Goal: Check status: Check status

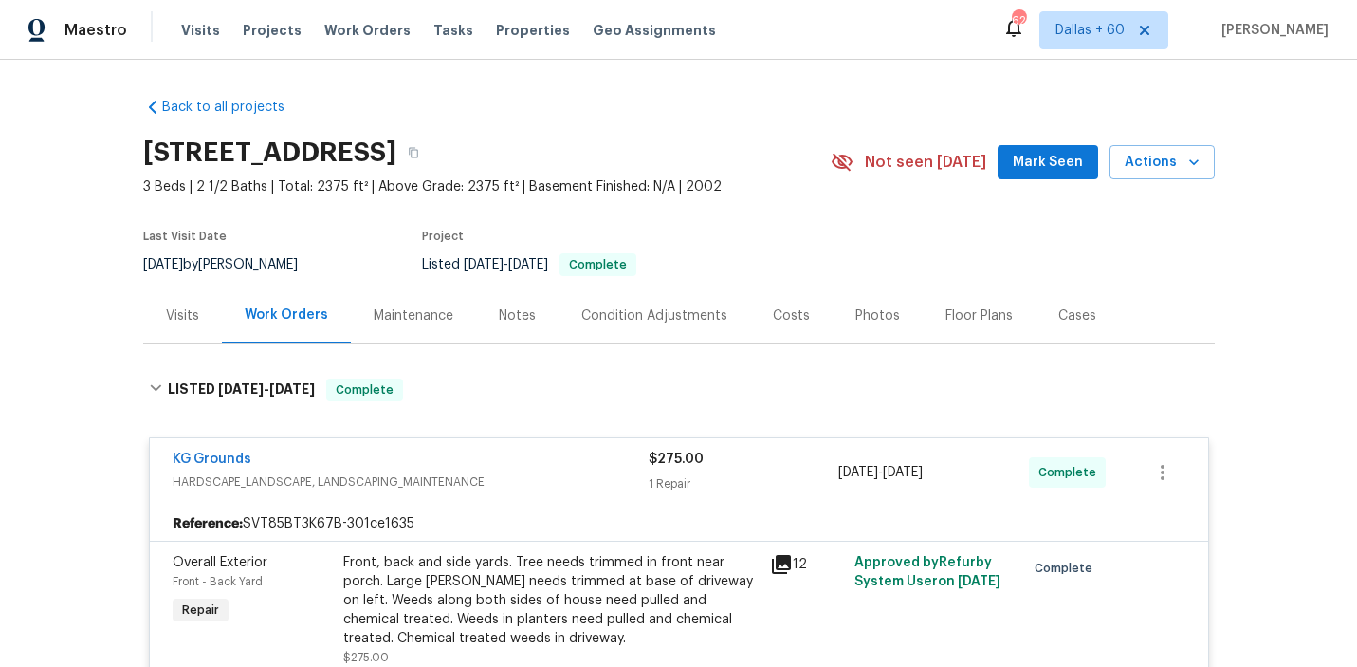
click at [334, 32] on span "Work Orders" at bounding box center [367, 30] width 86 height 19
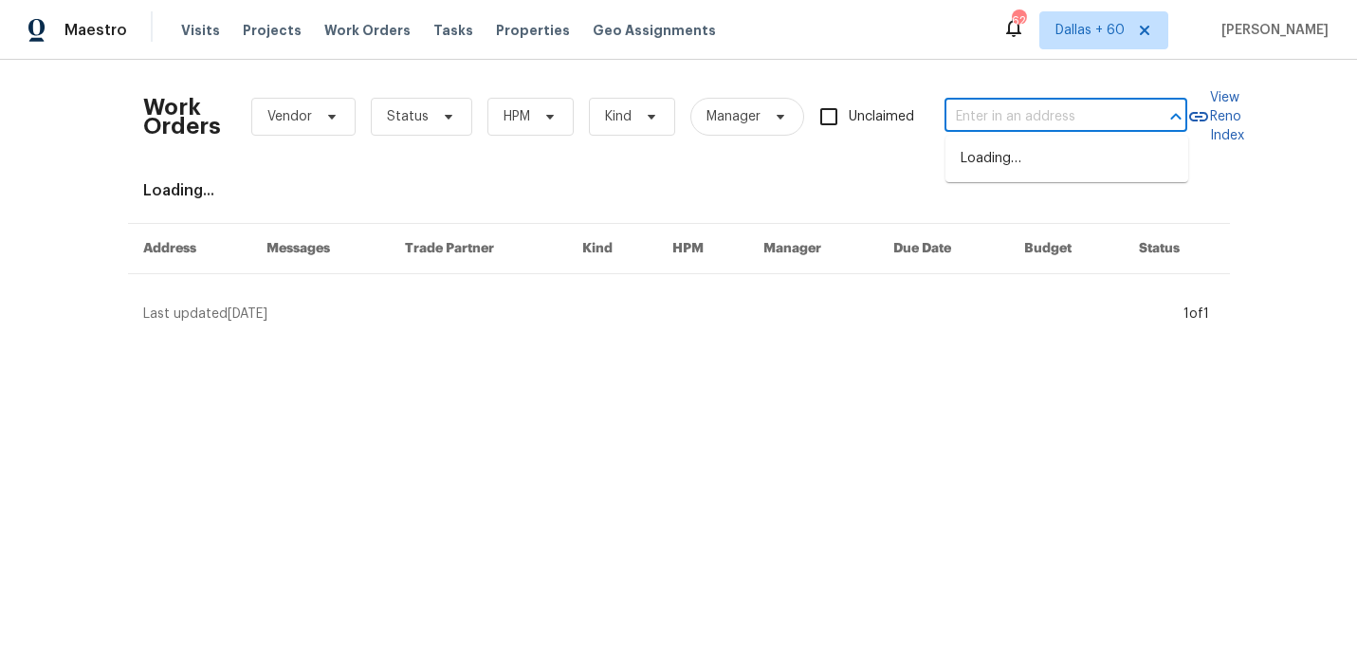
click at [1095, 112] on input "text" at bounding box center [1039, 116] width 190 height 29
paste input "4504 Cedar Ridge Trl, Stone Mountain, GA 30083"
type input "4504 Cedar Ridge Trl, Stone Mountain, GA 30083"
click at [1088, 159] on li "4504 Cedar Ridge Trl, Stone Mountain, GA 30083" at bounding box center [1066, 158] width 243 height 31
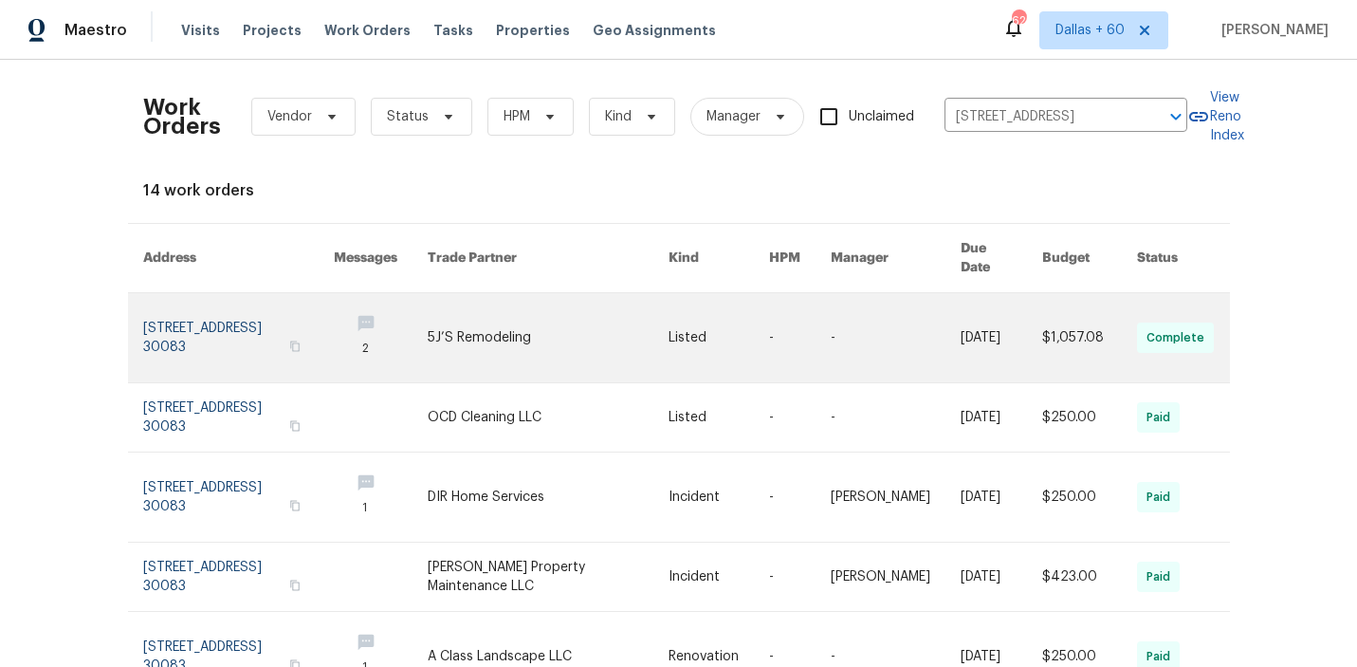
click at [694, 334] on link at bounding box center [718, 337] width 101 height 89
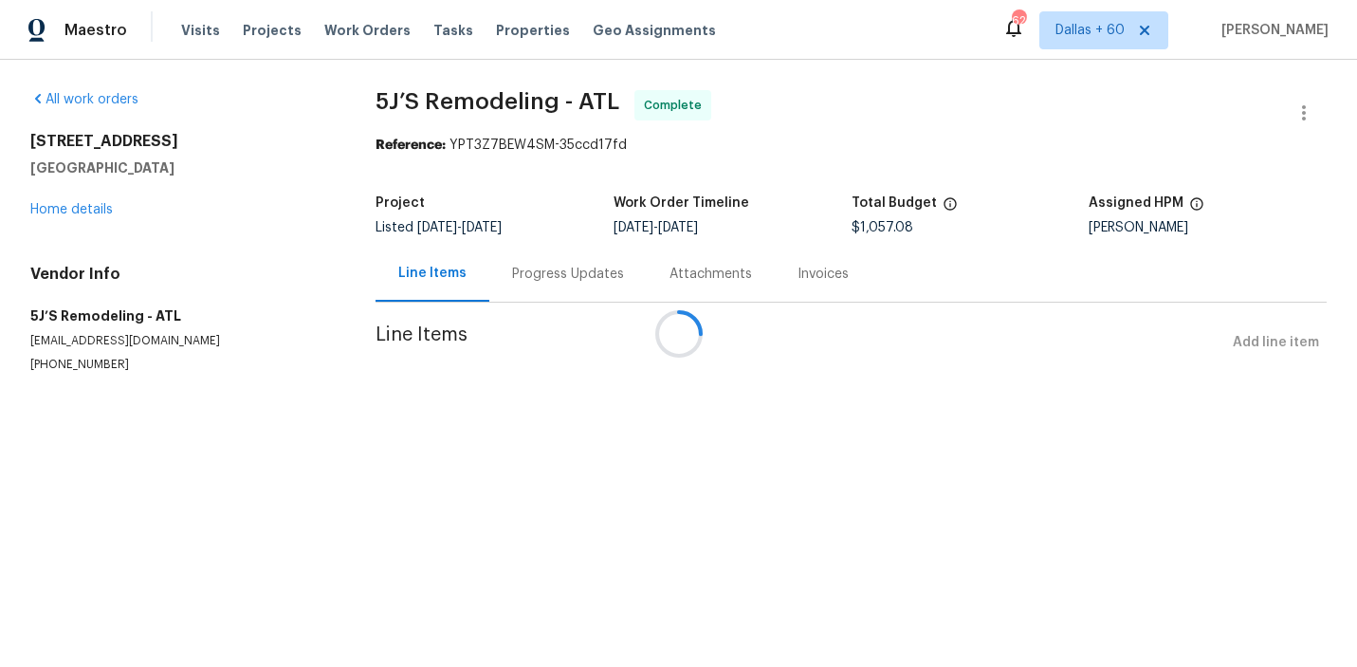
click at [89, 211] on div at bounding box center [678, 333] width 1357 height 667
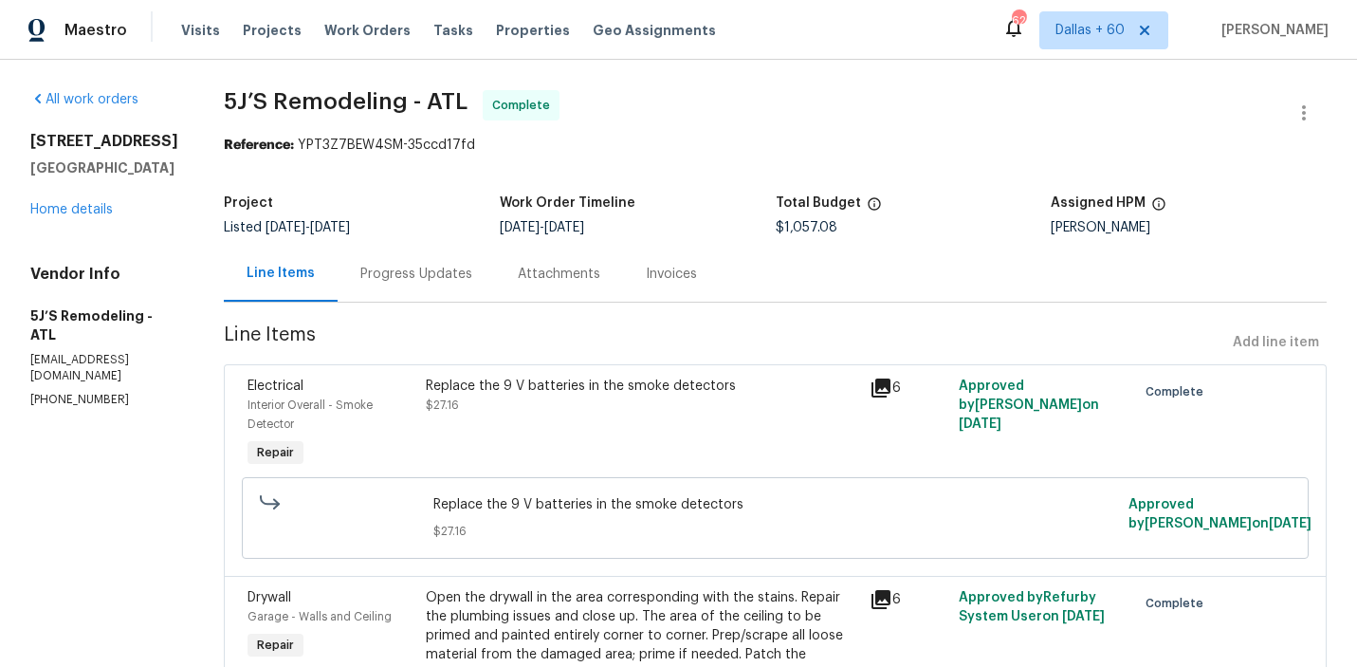
click at [89, 177] on h5 "[GEOGRAPHIC_DATA]" at bounding box center [104, 167] width 148 height 19
click at [90, 216] on link "Home details" at bounding box center [71, 209] width 82 height 13
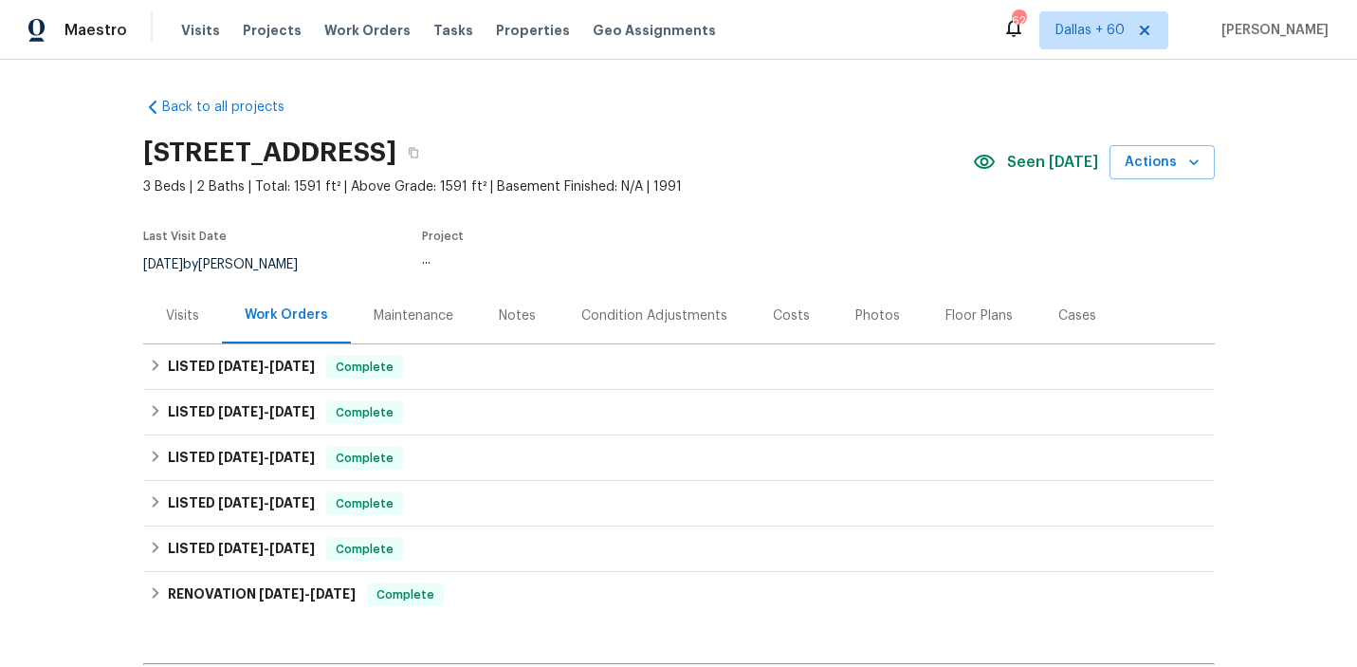
scroll to position [141, 0]
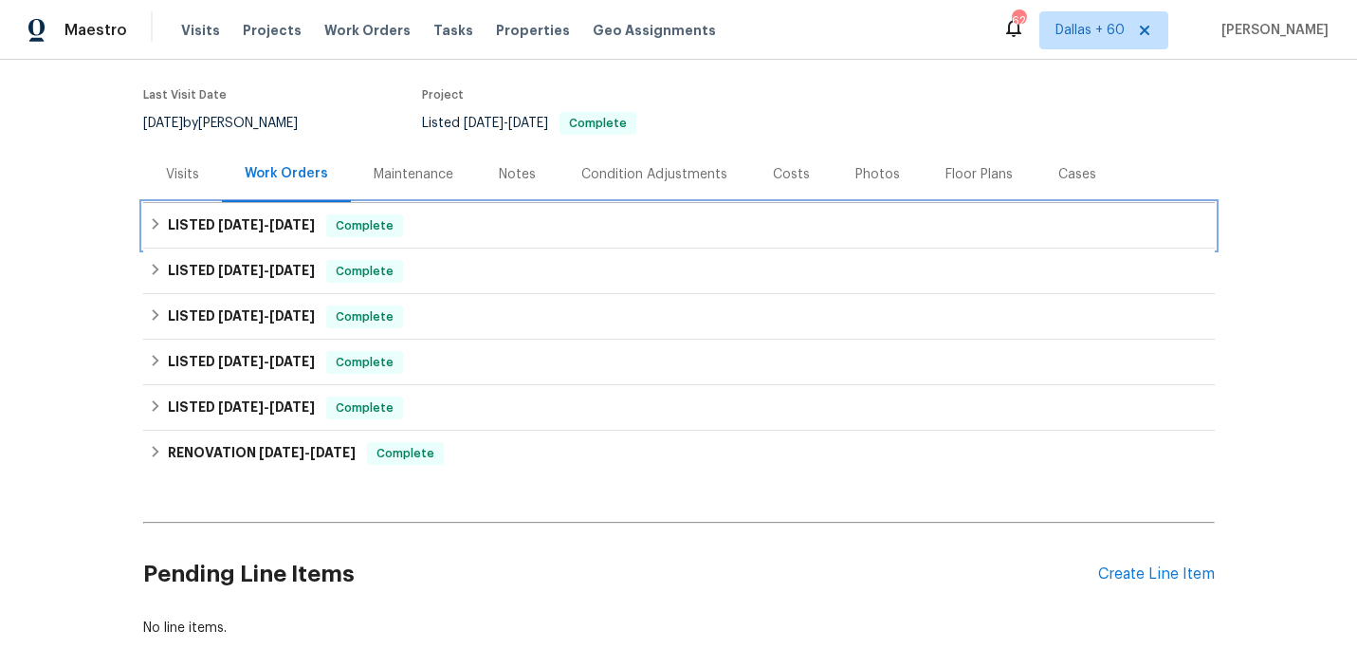
click at [597, 221] on div "LISTED 9/15/25 - 9/19/25 Complete" at bounding box center [679, 225] width 1060 height 23
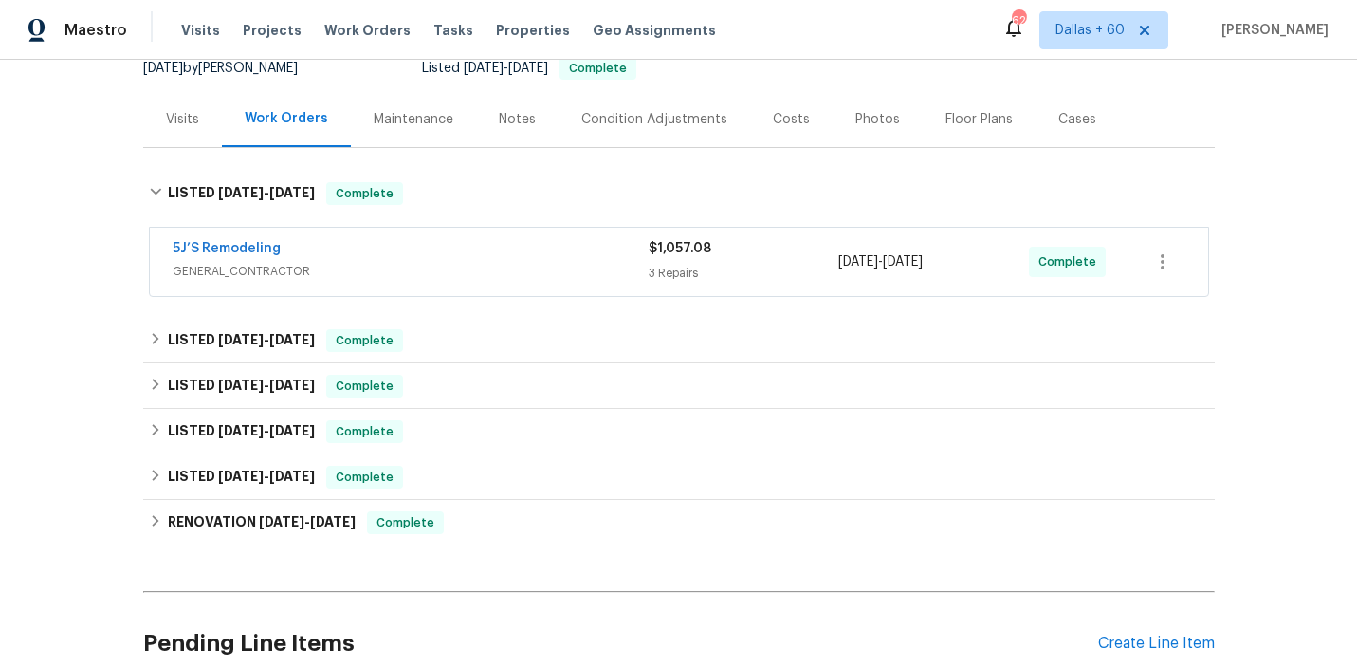
click at [590, 256] on div "5J’S Remodeling" at bounding box center [411, 250] width 476 height 23
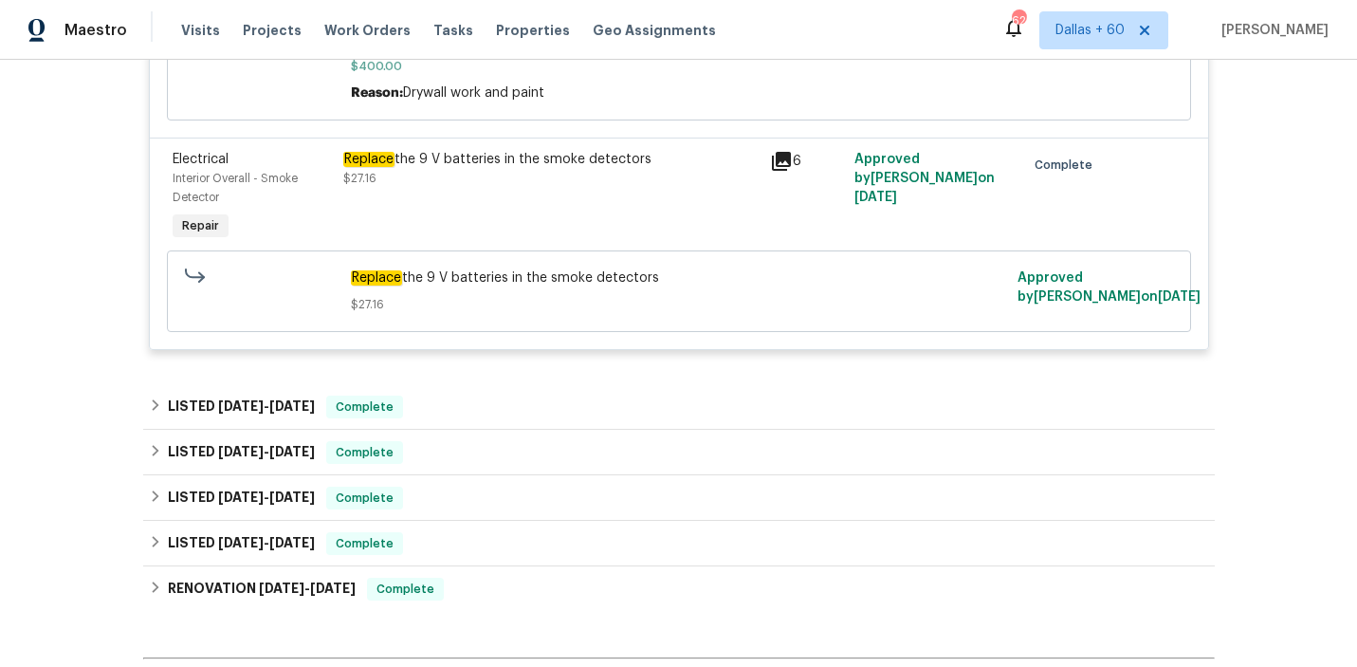
scroll to position [1193, 0]
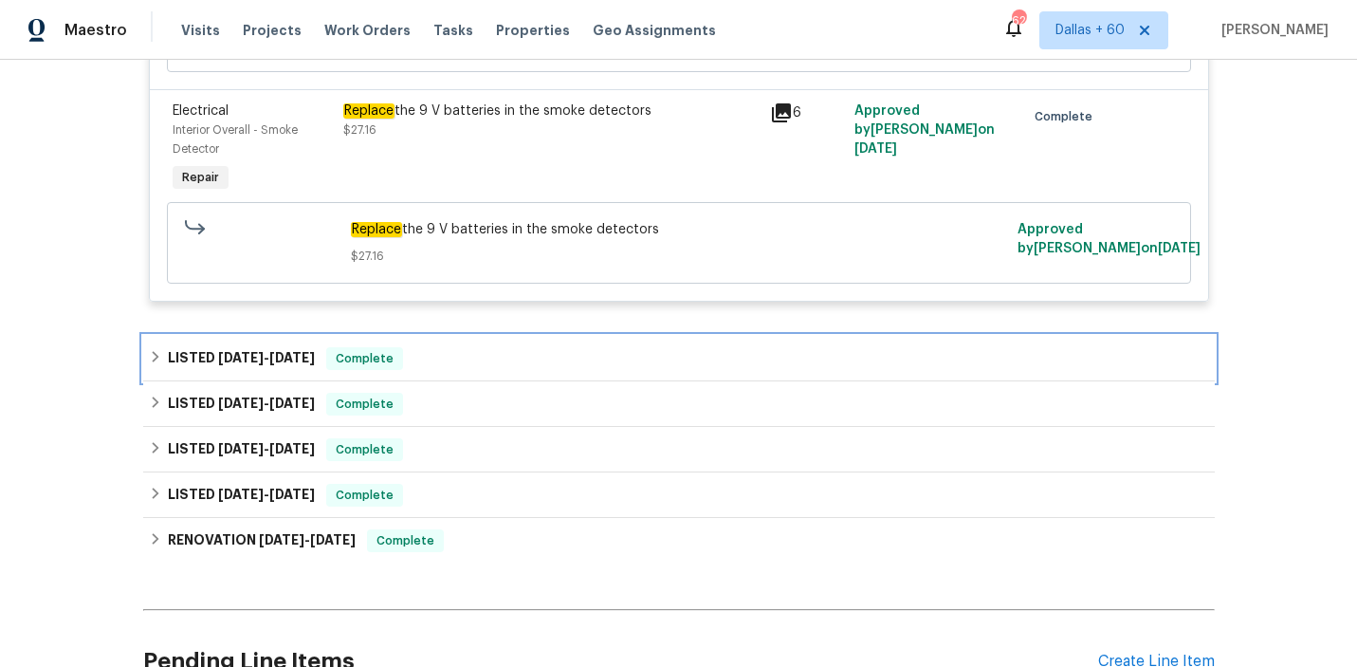
click at [552, 350] on div "LISTED 6/27/25 - 6/27/25 Complete" at bounding box center [679, 358] width 1060 height 23
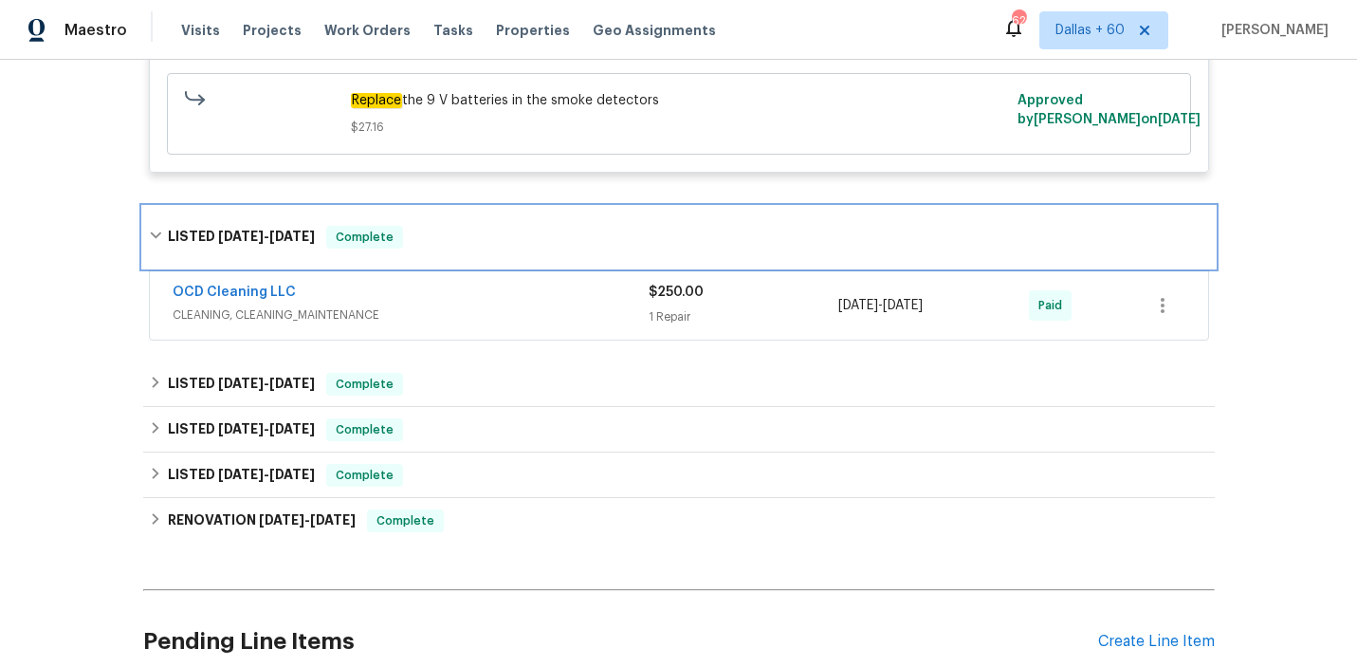
scroll to position [1327, 0]
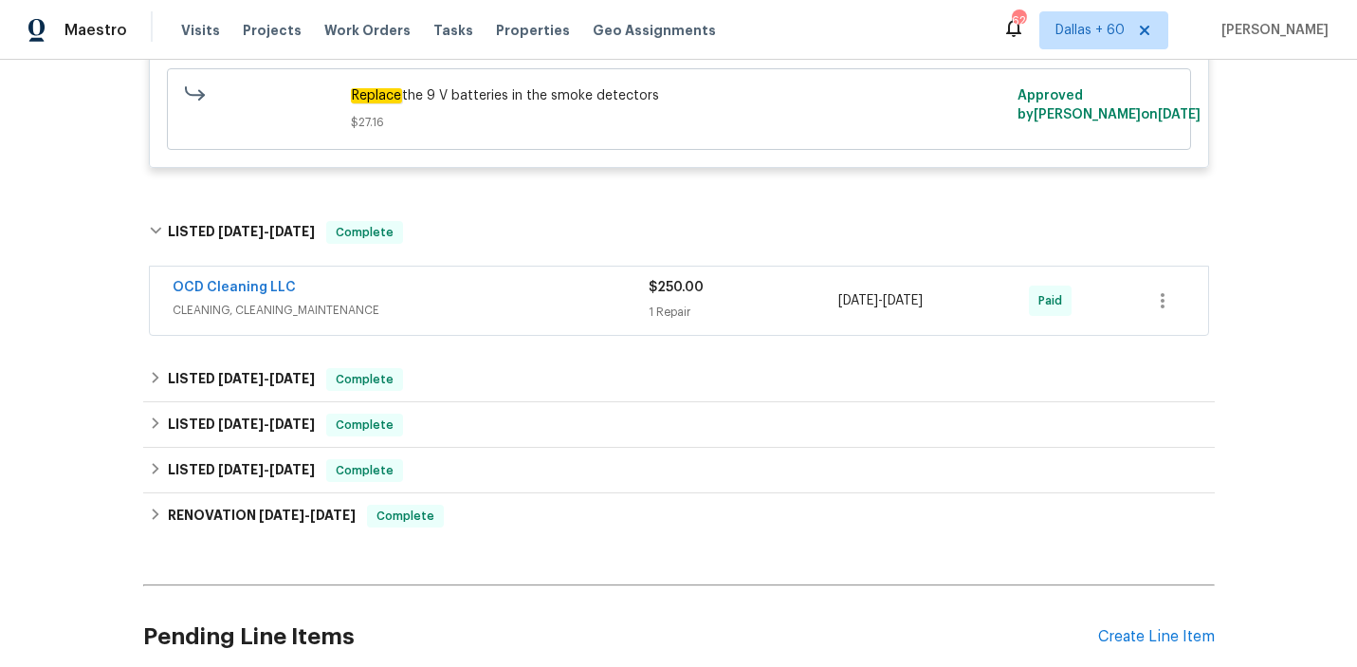
click at [550, 278] on div "OCD Cleaning LLC" at bounding box center [411, 289] width 476 height 23
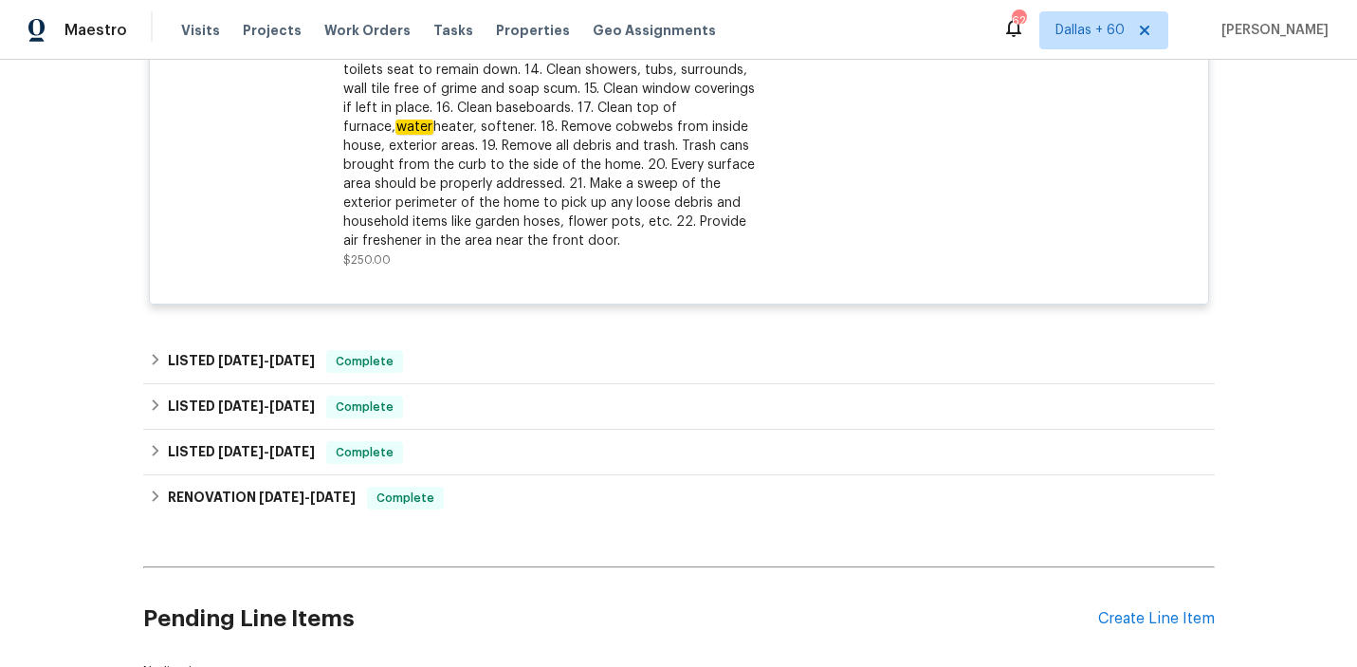
scroll to position [1998, 0]
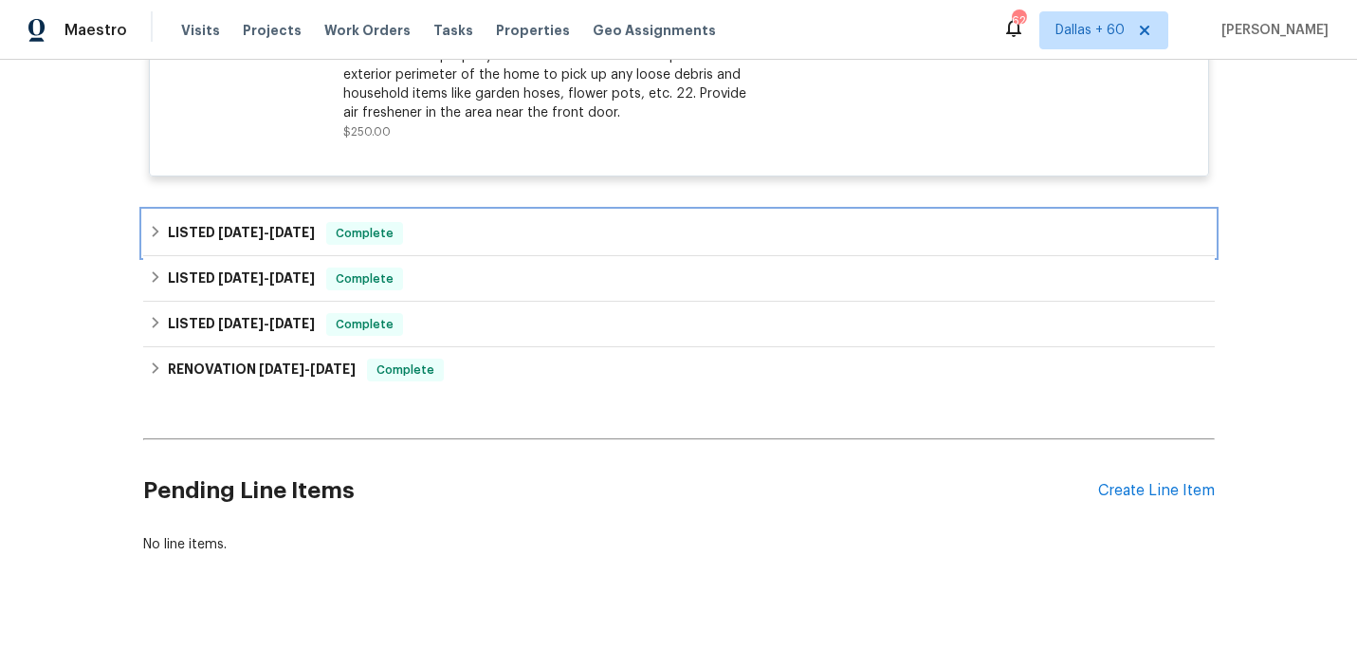
click at [472, 222] on div "LISTED 6/4/25 - 6/11/25 Complete" at bounding box center [679, 233] width 1060 height 23
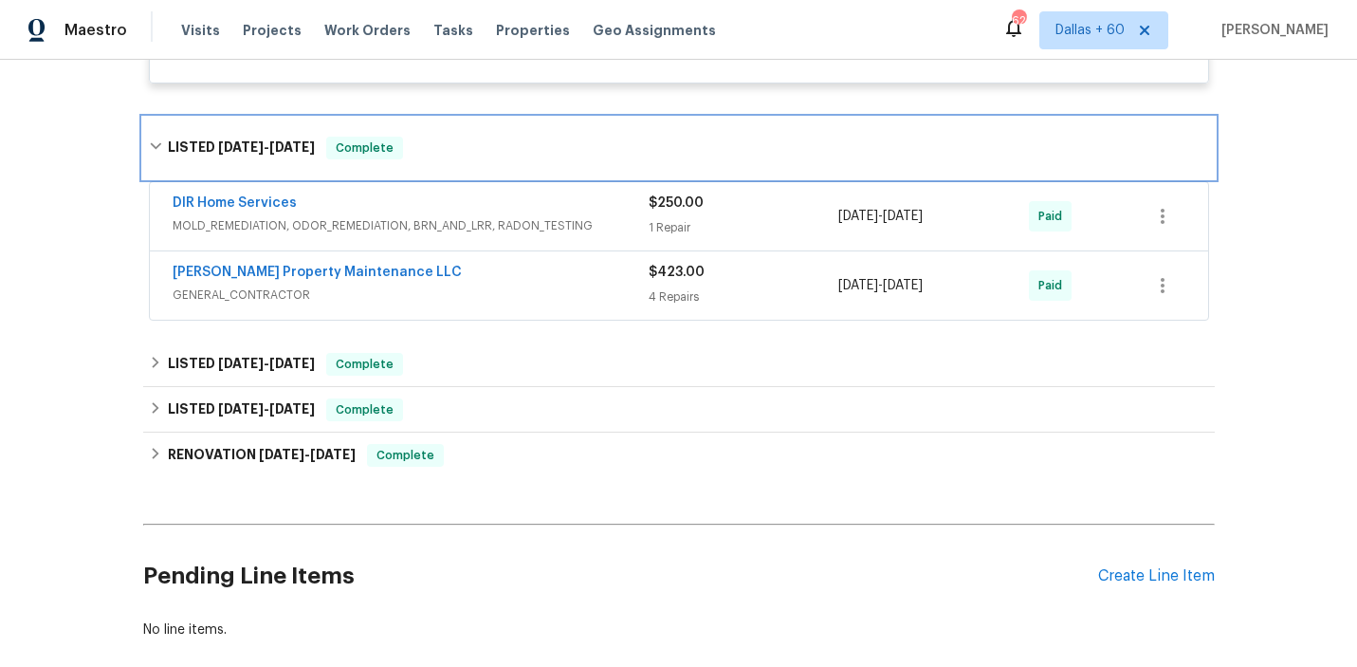
scroll to position [2129, 0]
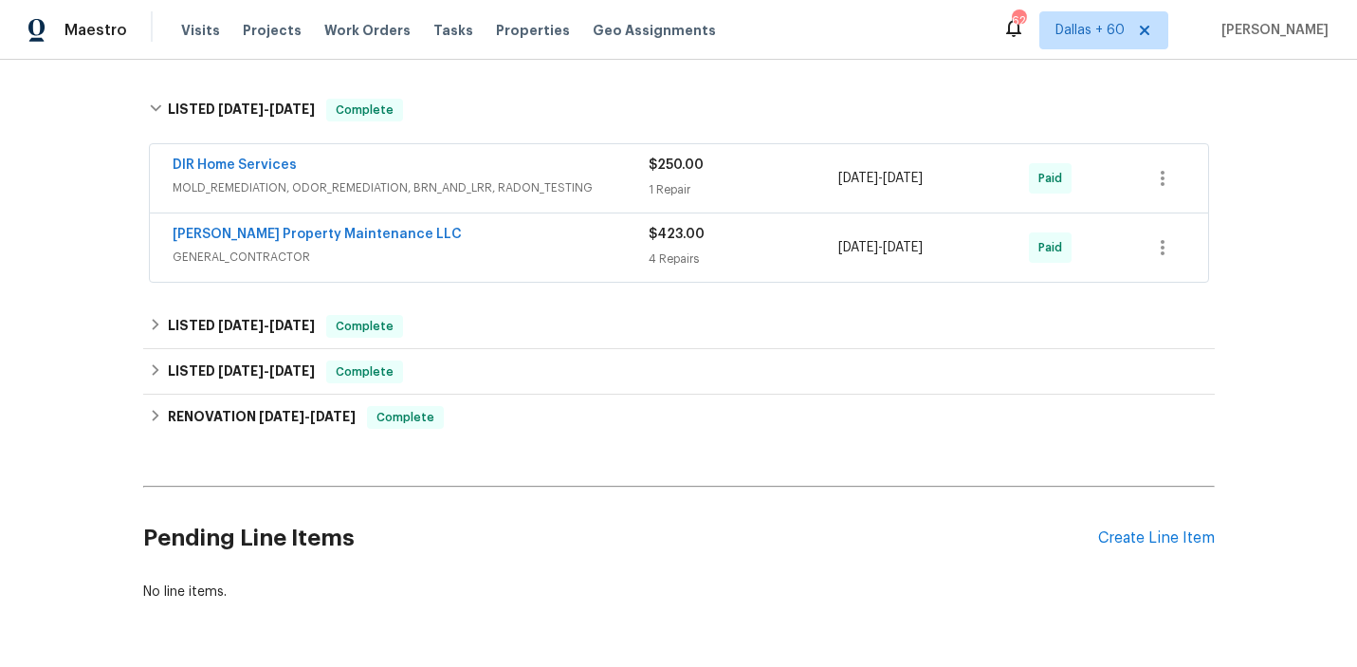
click at [498, 225] on div "Glen Property Maintenance LLC" at bounding box center [411, 236] width 476 height 23
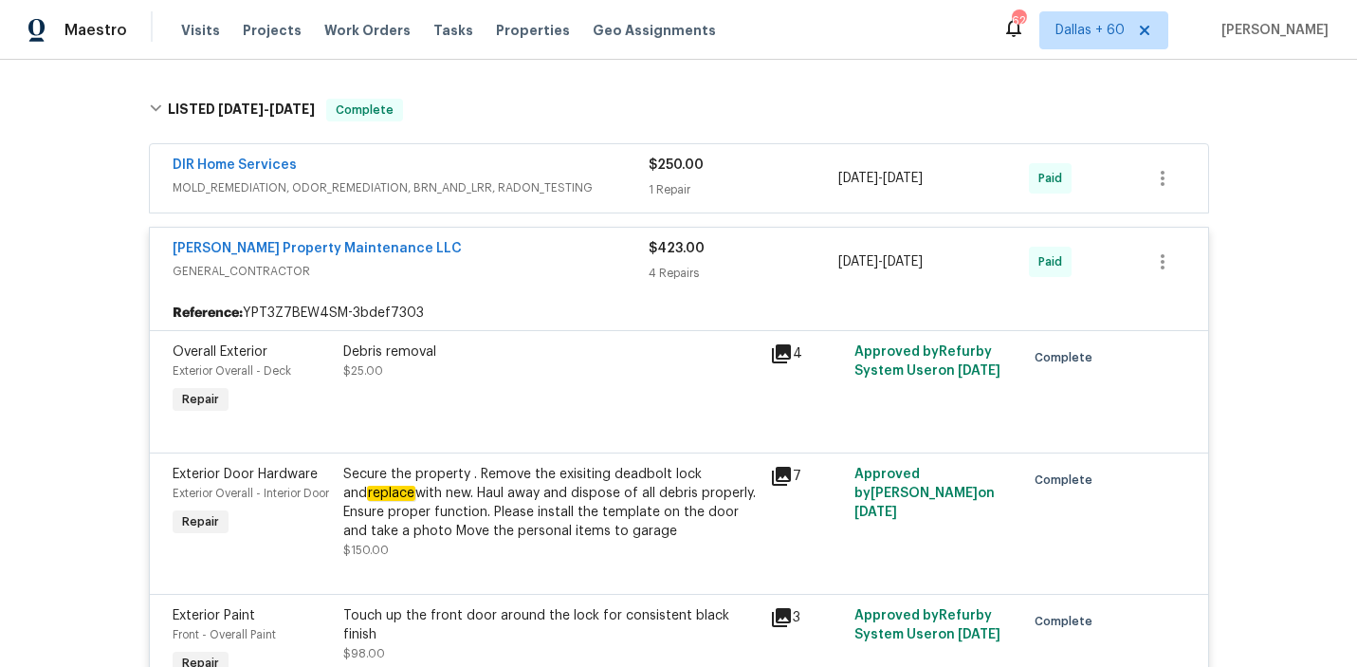
click at [610, 178] on span "MOLD_REMEDIATION, ODOR_REMEDIATION, BRN_AND_LRR, RADON_TESTING" at bounding box center [411, 187] width 476 height 19
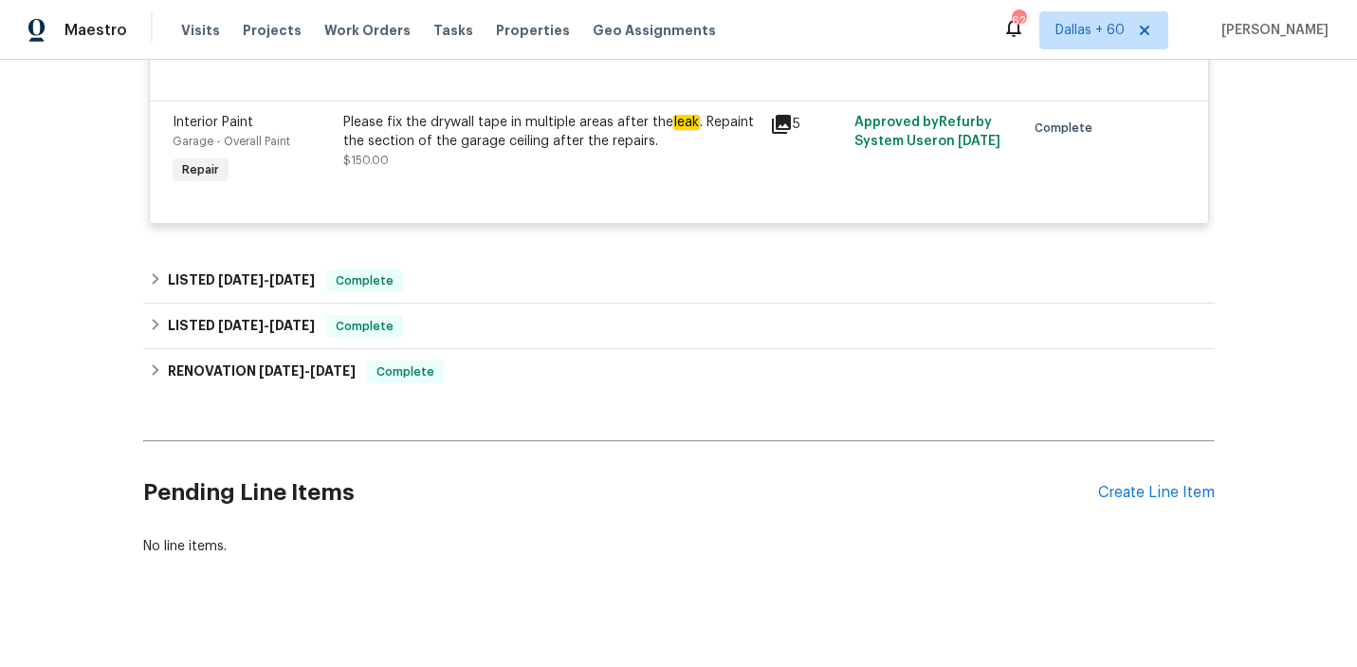
scroll to position [3034, 0]
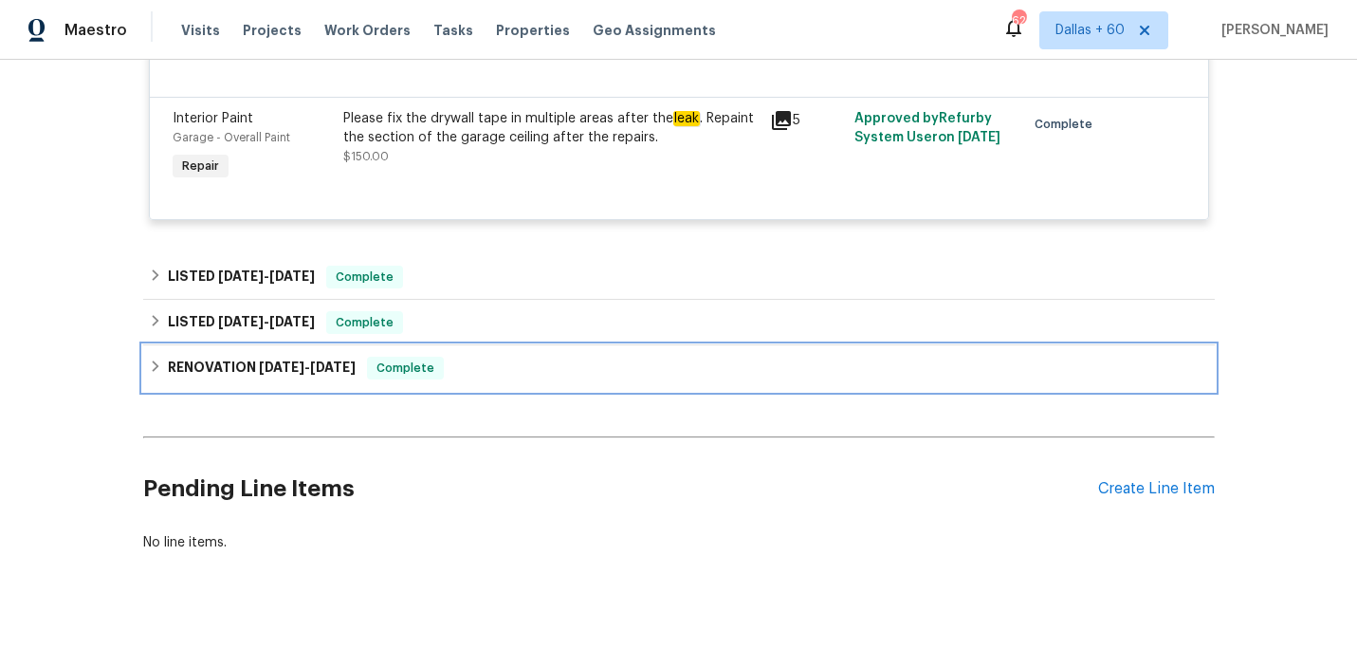
click at [489, 361] on div "RENOVATION 4/18/25 - 5/6/25 Complete" at bounding box center [679, 368] width 1060 height 23
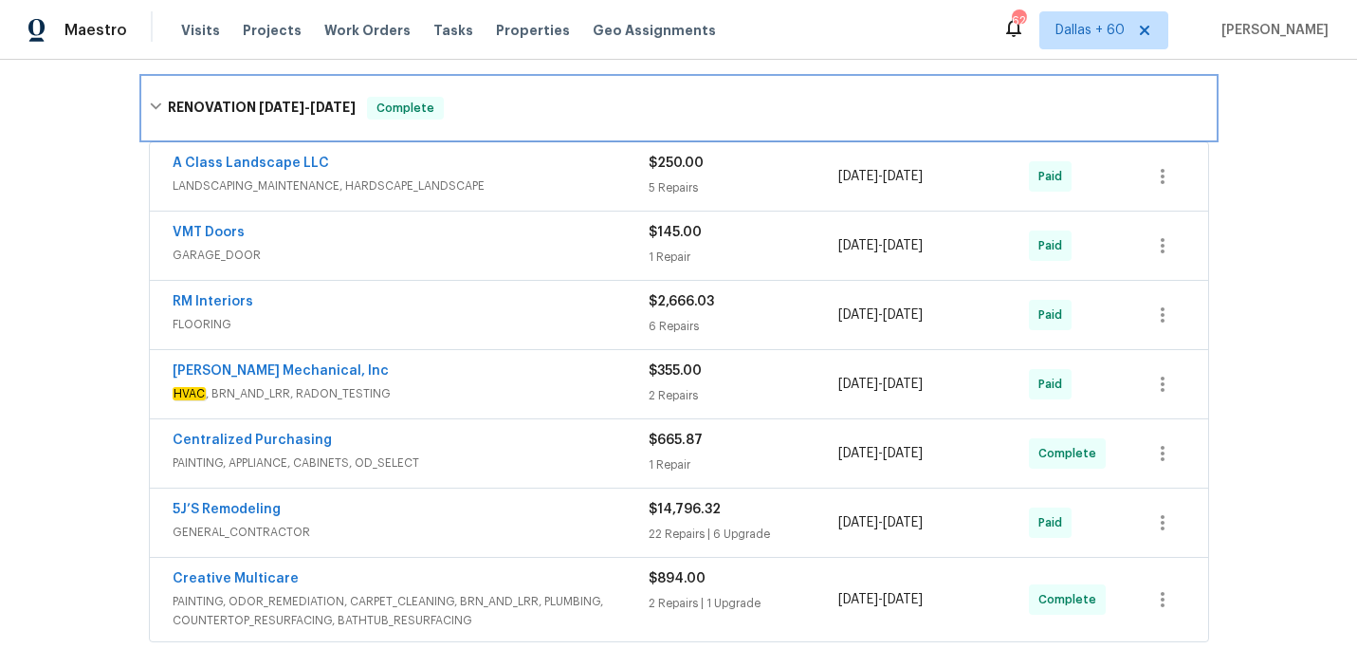
scroll to position [3324, 0]
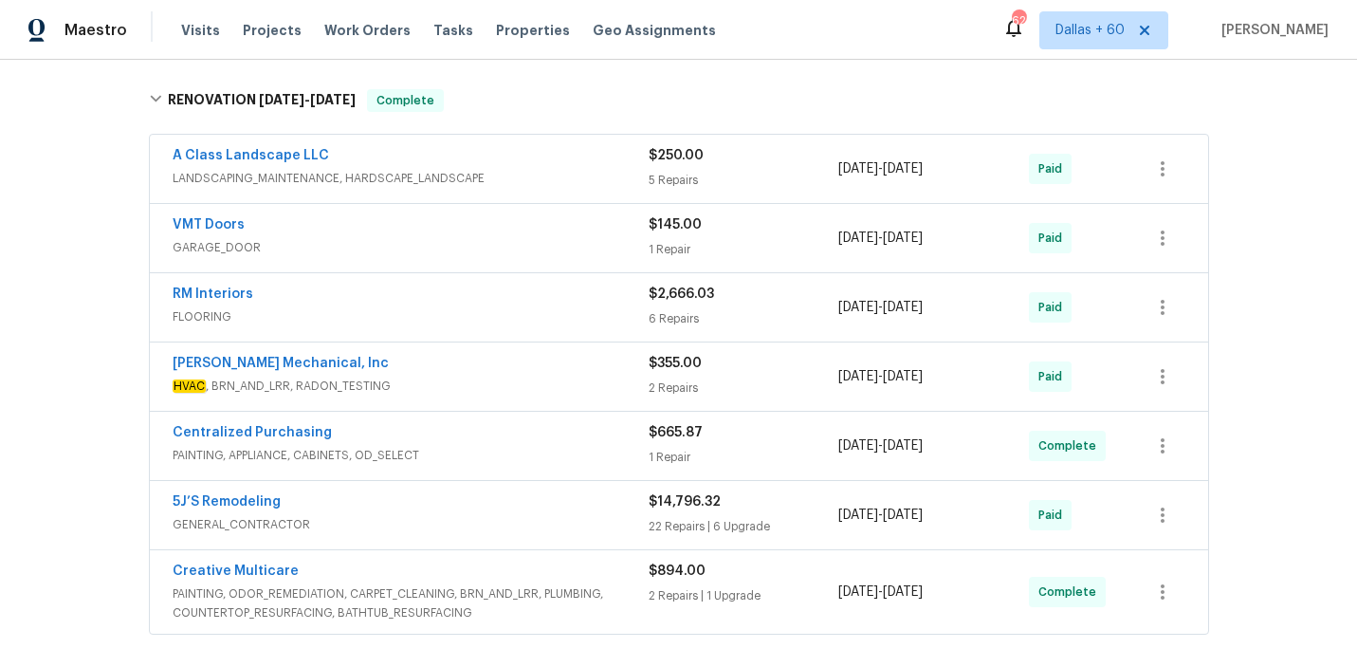
click at [595, 151] on div "A Class Landscape LLC" at bounding box center [411, 157] width 476 height 23
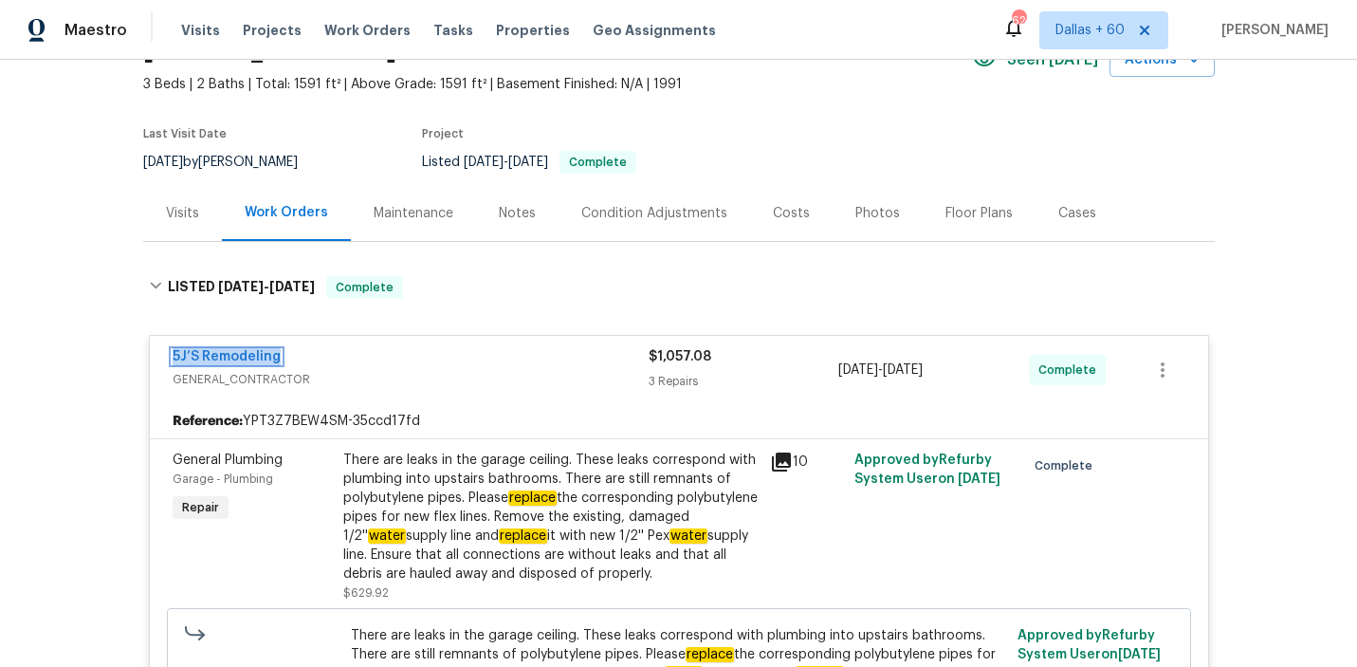
scroll to position [131, 0]
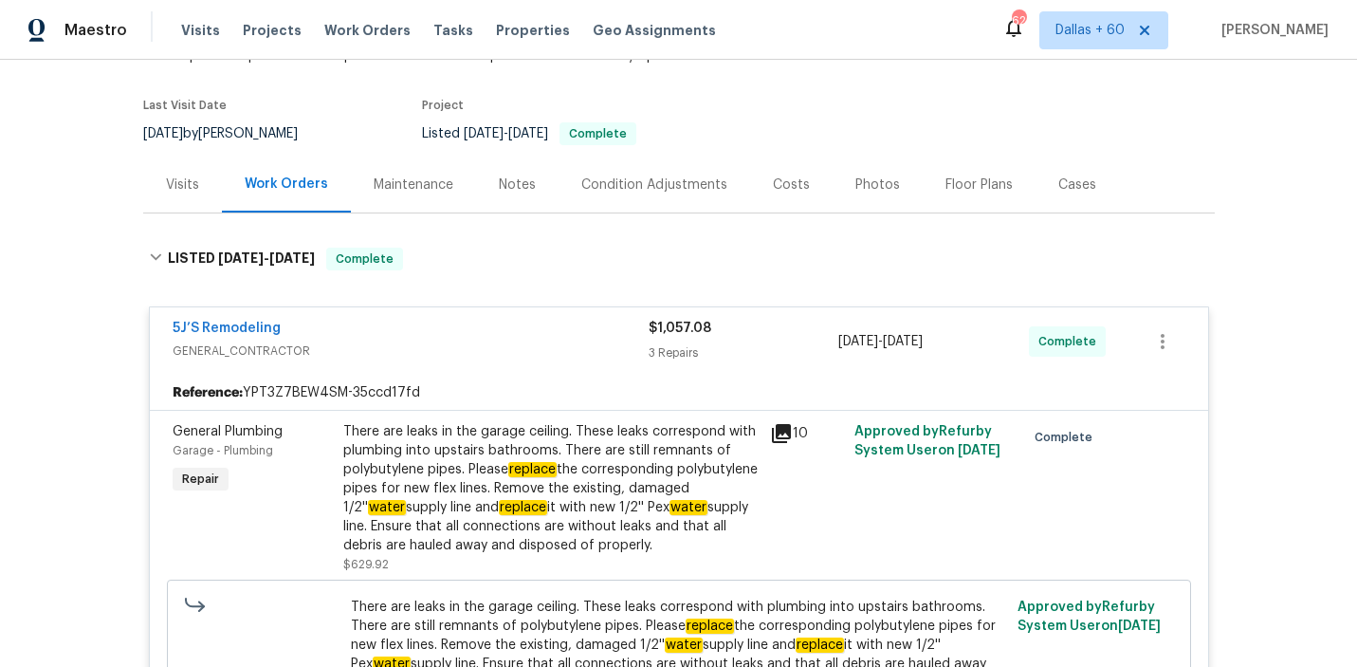
click at [473, 481] on div "There are leaks in the garage ceiling. These leaks correspond with plumbing int…" at bounding box center [550, 488] width 415 height 133
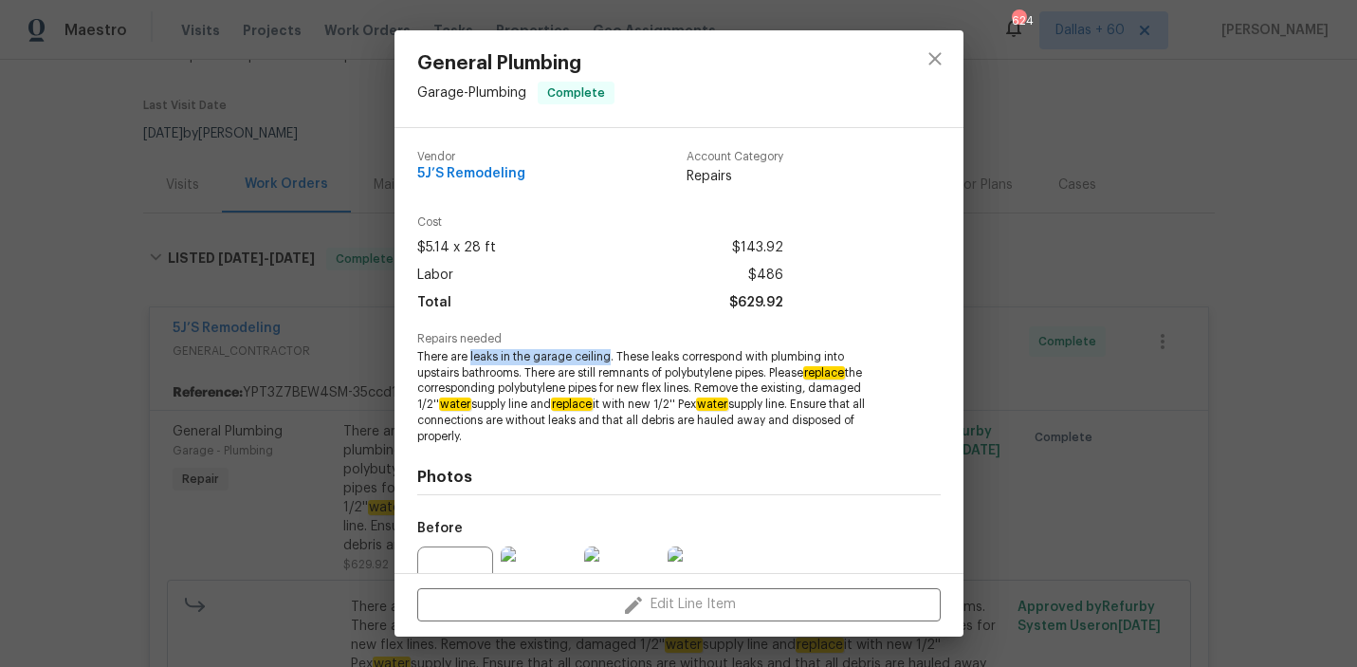
drag, startPoint x: 469, startPoint y: 354, endPoint x: 608, endPoint y: 358, distance: 138.5
click at [608, 358] on span "There are leaks in the garage ceiling. These leaks correspond with plumbing int…" at bounding box center [652, 397] width 471 height 96
copy span "leaks in the garage ceiling"
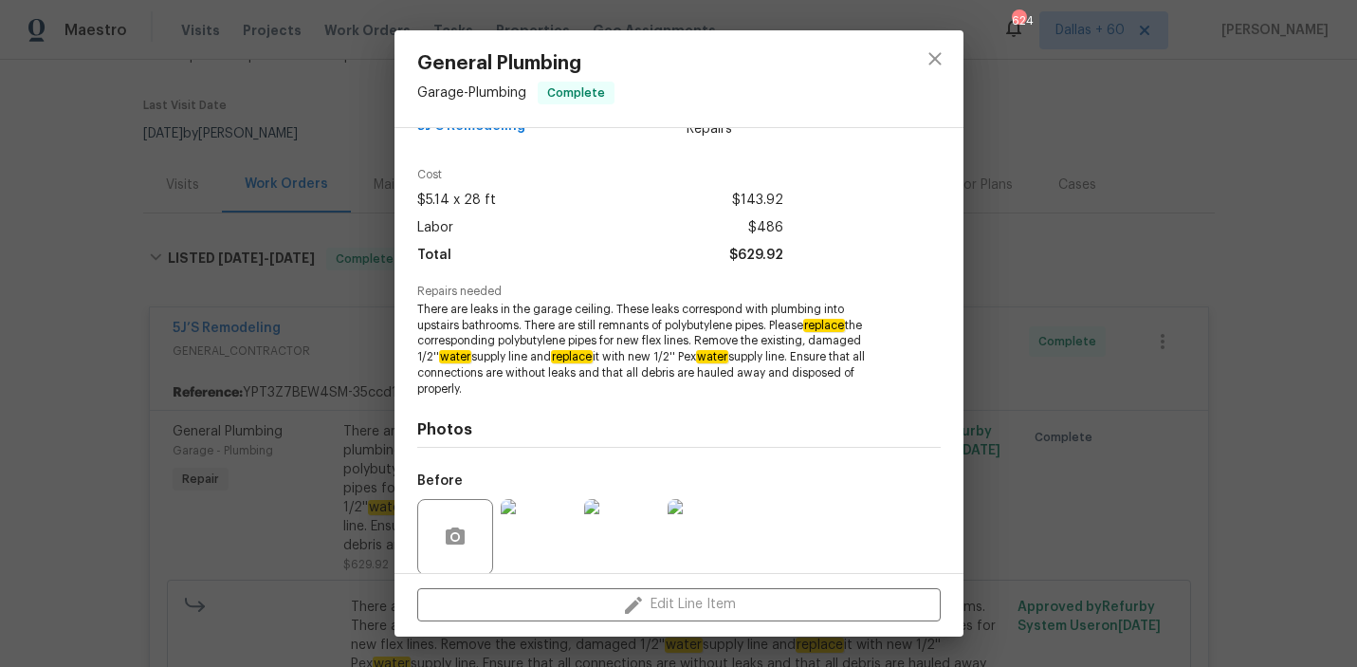
click at [757, 373] on span "There are leaks in the garage ceiling. These leaks correspond with plumbing int…" at bounding box center [652, 350] width 471 height 96
click at [551, 358] on em "replace" at bounding box center [572, 356] width 42 height 13
drag, startPoint x: 684, startPoint y: 356, endPoint x: 787, endPoint y: 355, distance: 103.4
click at [787, 355] on span "There are leaks in the garage ceiling. These leaks correspond with plumbing int…" at bounding box center [652, 350] width 471 height 96
drag, startPoint x: 684, startPoint y: 357, endPoint x: 759, endPoint y: 356, distance: 74.9
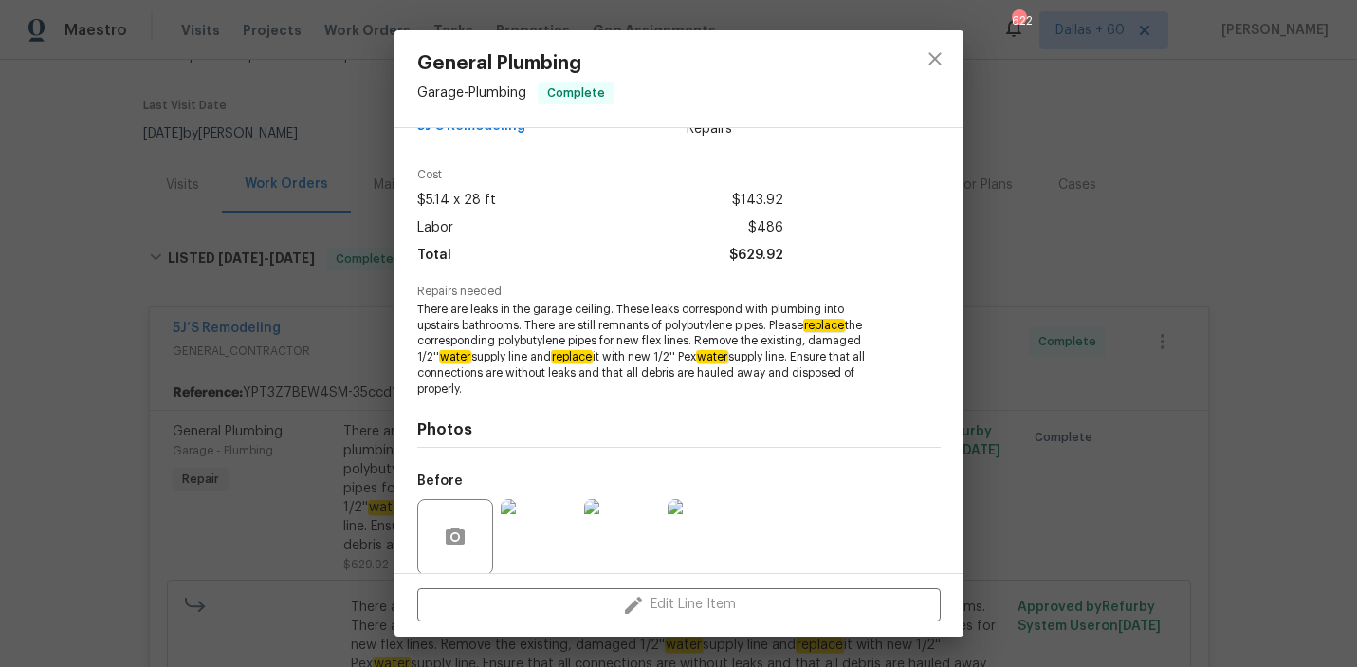
click at [759, 356] on span "There are leaks in the garage ceiling. These leaks correspond with plumbing int…" at bounding box center [652, 350] width 471 height 96
click at [206, 314] on div "General Plumbing Garage - Plumbing Complete Vendor 5J’S Remodeling Account Cate…" at bounding box center [678, 333] width 1357 height 667
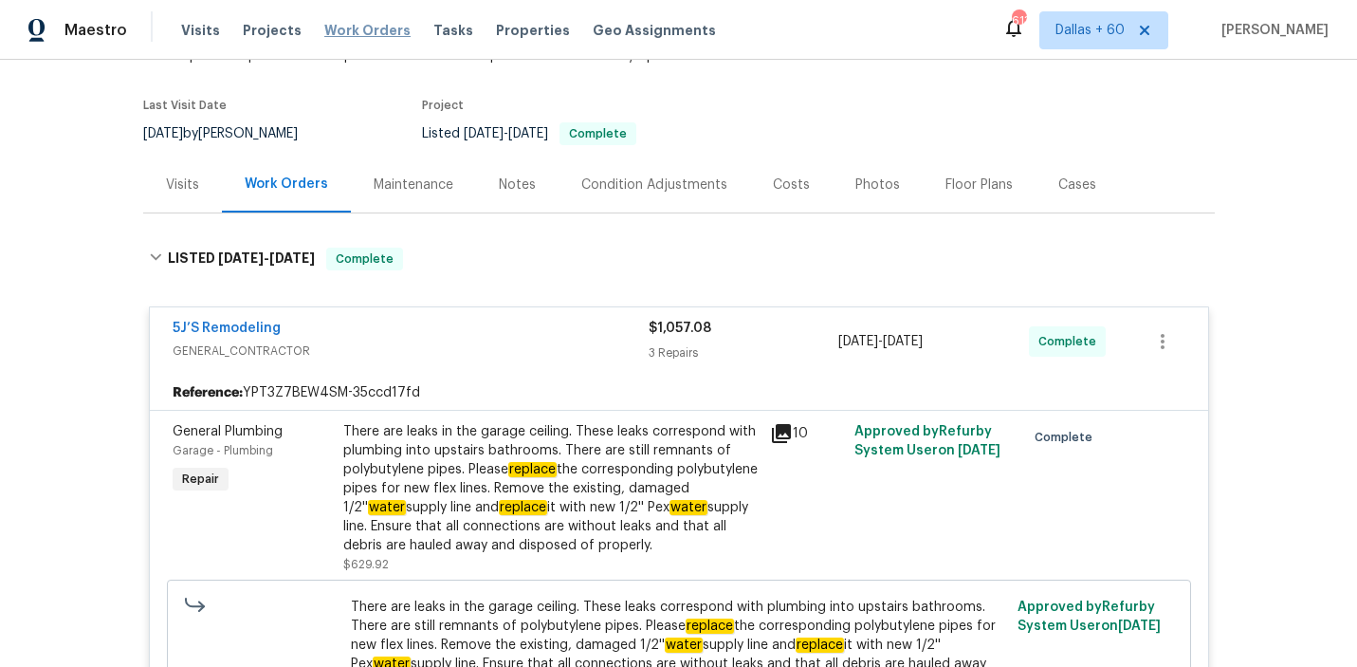
click at [370, 33] on span "Work Orders" at bounding box center [367, 30] width 86 height 19
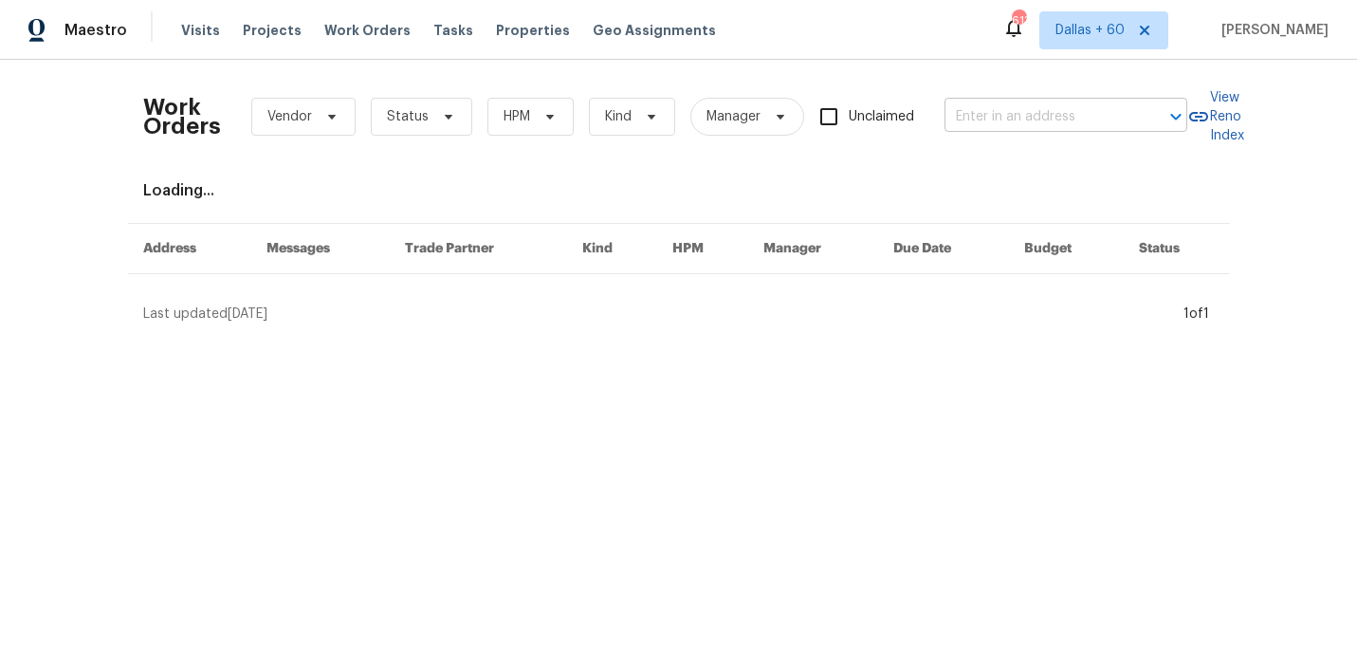
click at [1089, 119] on input "text" at bounding box center [1039, 116] width 190 height 29
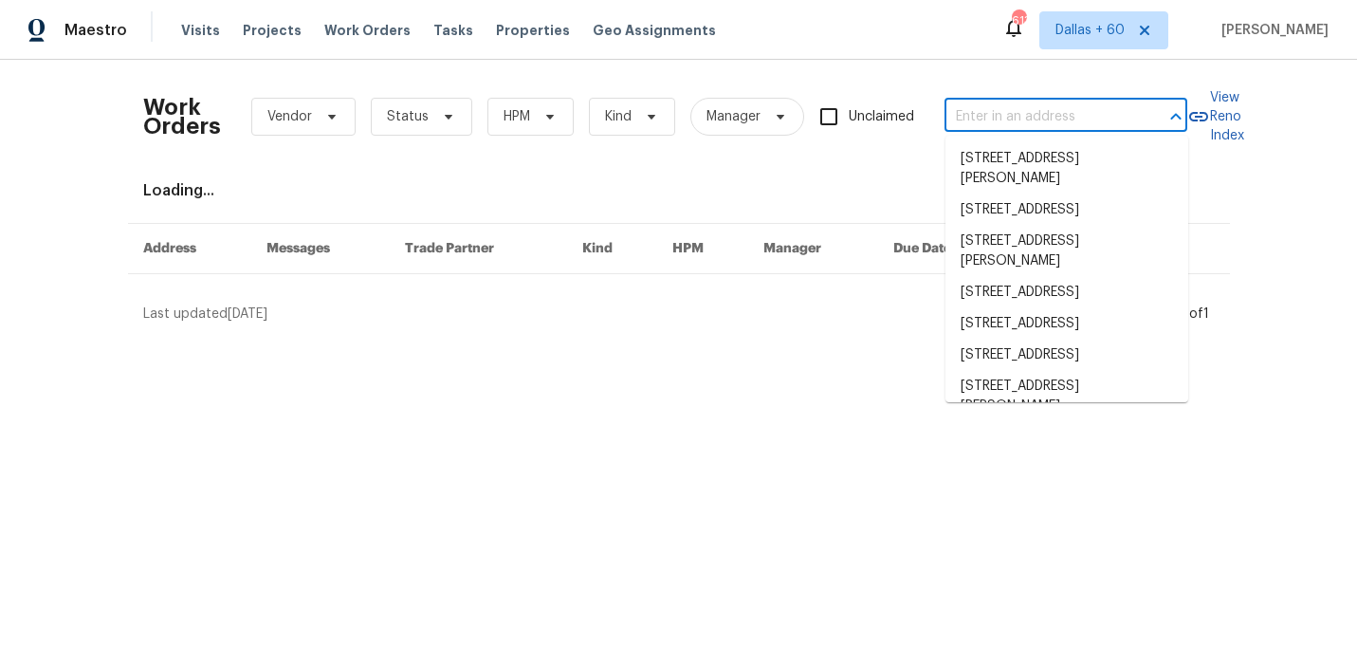
paste input "561 NE 173rd St, North Miami Beach, FL 33162"
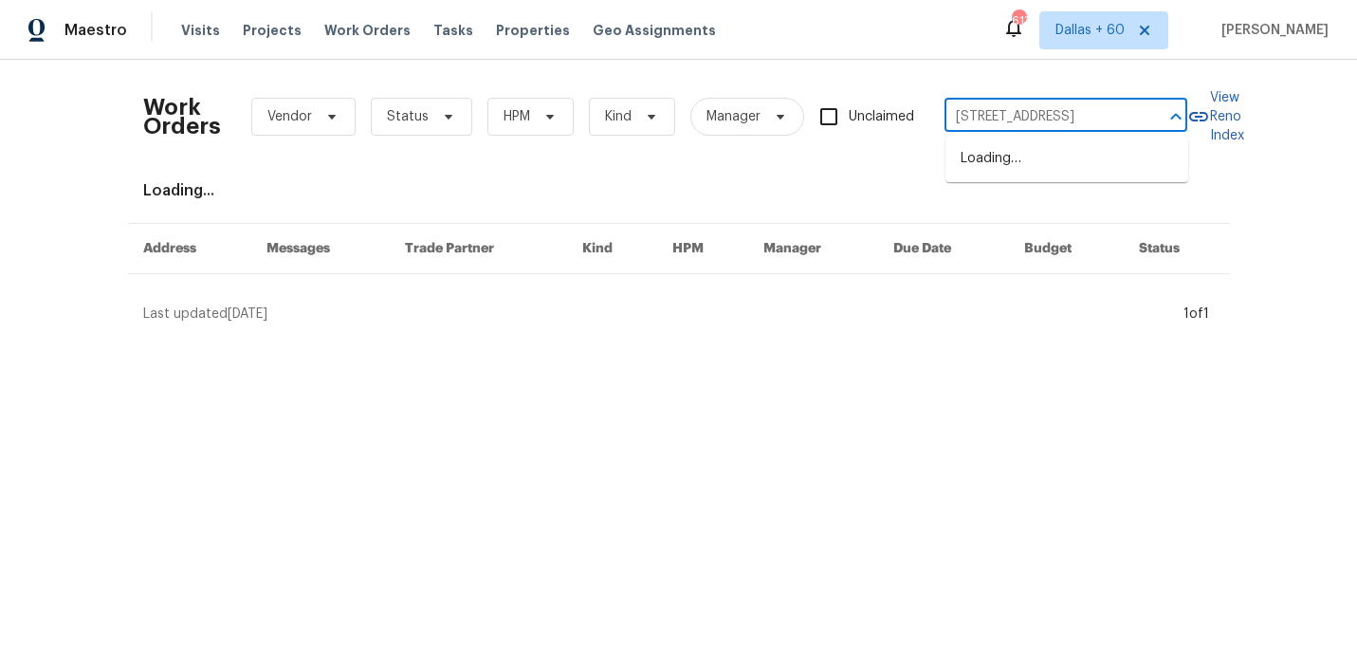
type input "561 NE 173rd St, North Miami Beach, FL 33162"
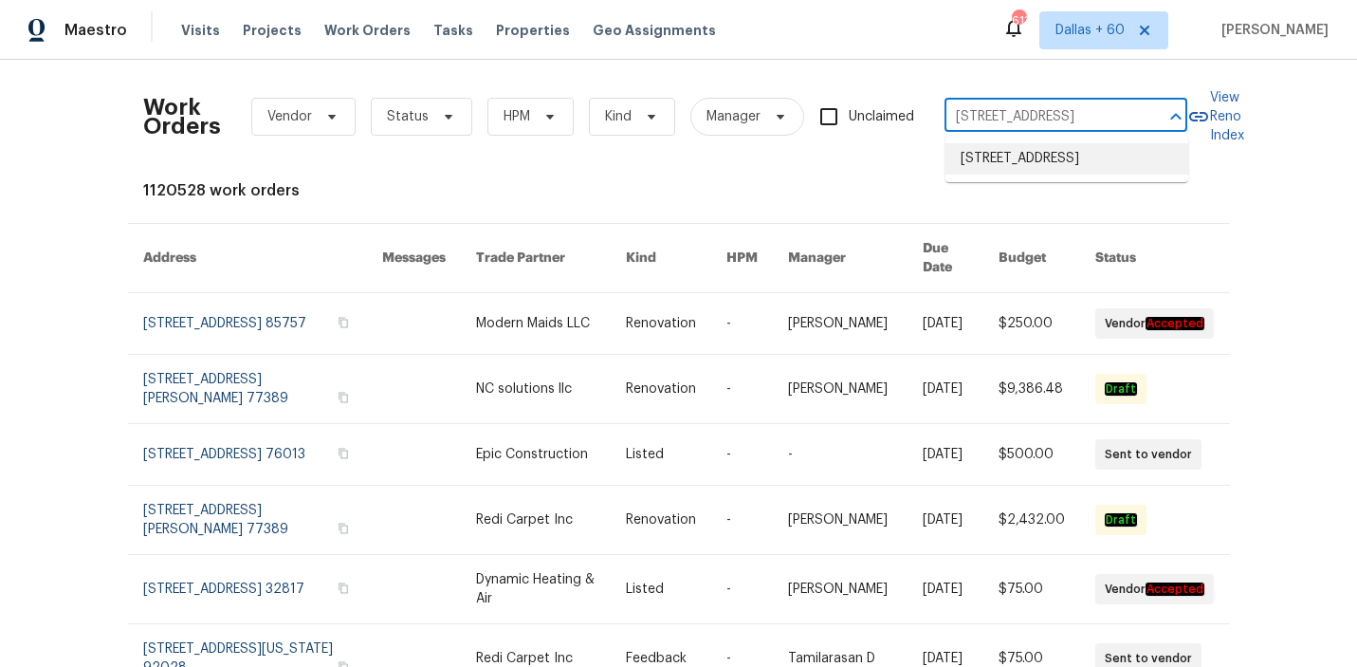
click at [1062, 168] on li "561 NE 173rd St, North Miami Beach, FL 33162" at bounding box center [1066, 158] width 243 height 31
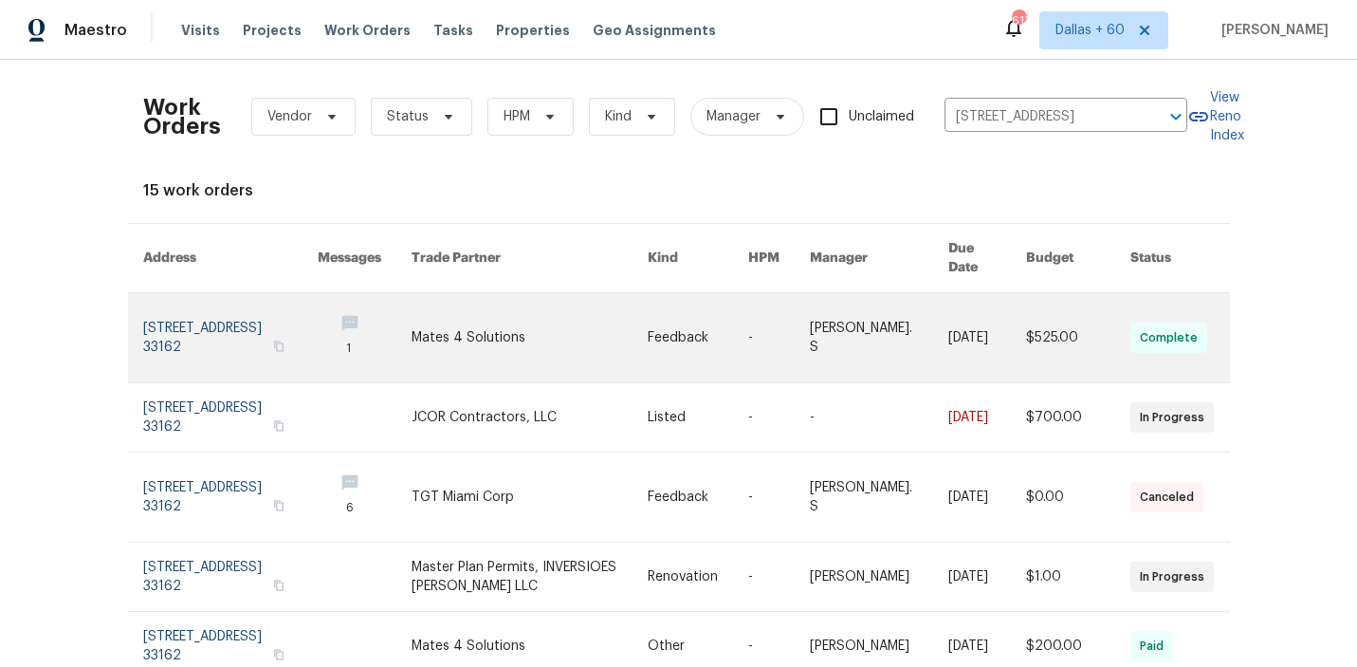
click at [618, 332] on link at bounding box center [530, 337] width 236 height 89
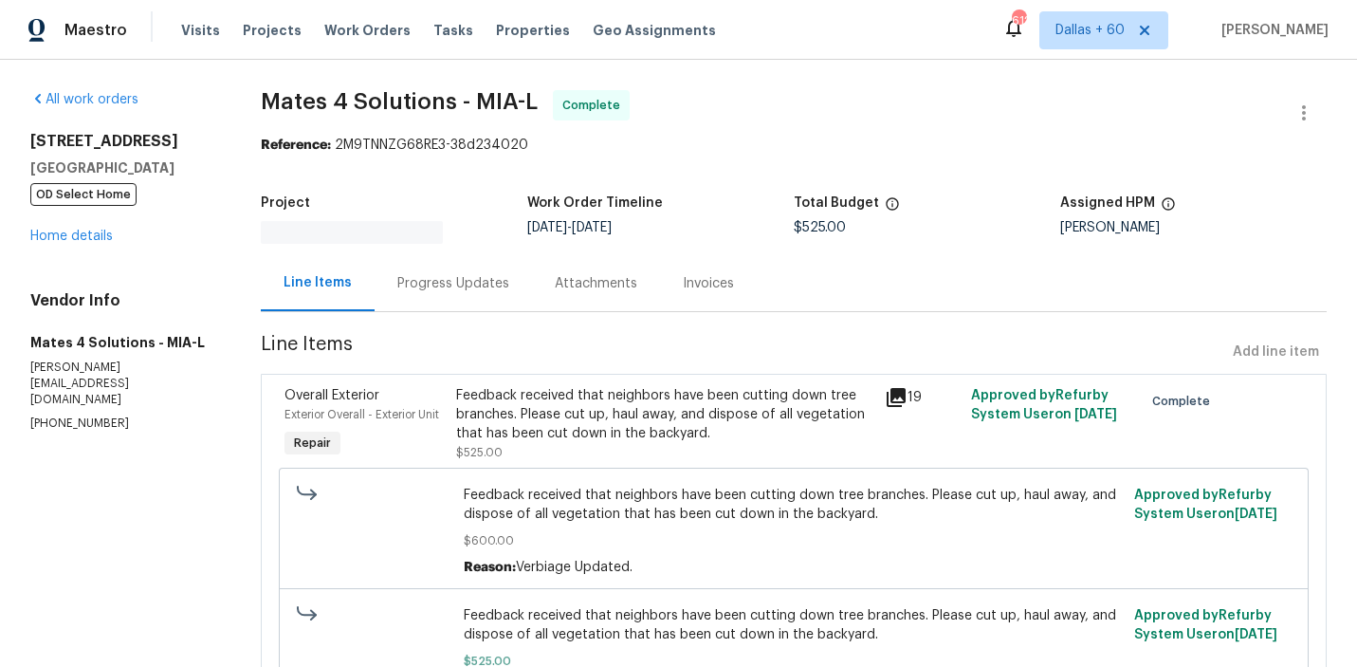
click at [73, 206] on span "OD Select Home" at bounding box center [83, 194] width 106 height 23
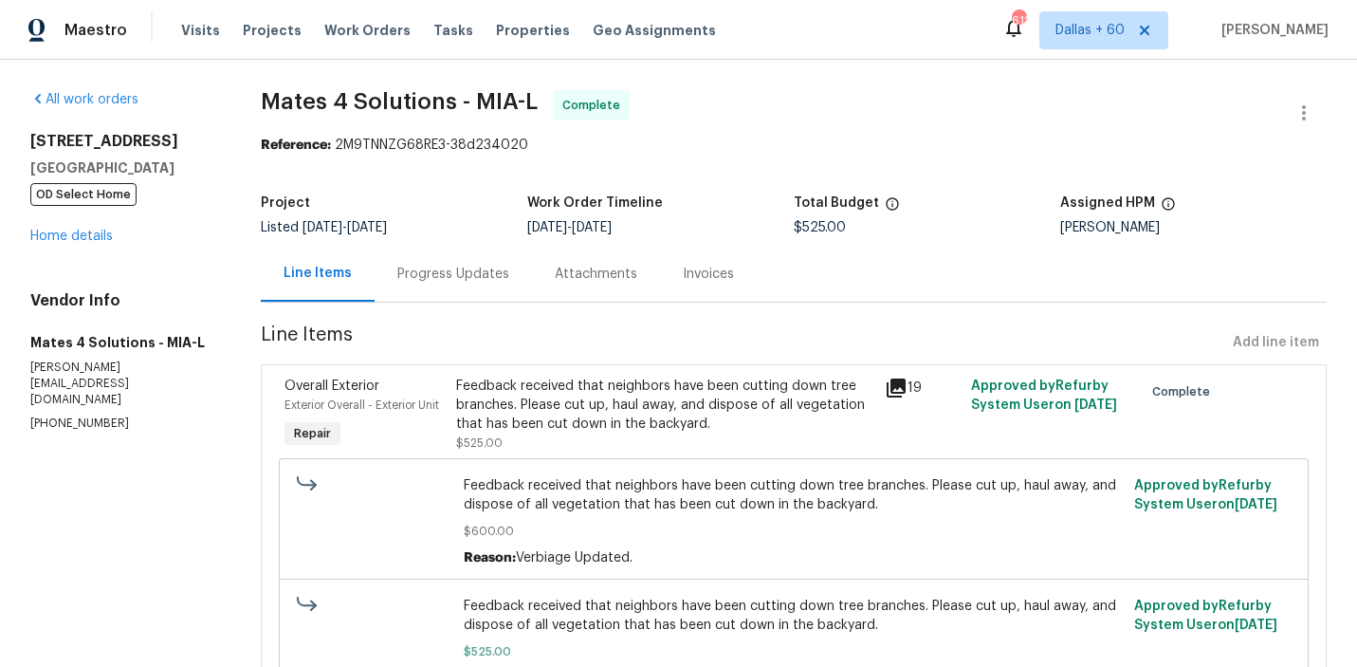
click at [74, 246] on div "561 NE 173rd St North Miami Beach, FL 33162 OD Select Home Home details" at bounding box center [122, 189] width 185 height 114
click at [74, 243] on link "Home details" at bounding box center [71, 235] width 82 height 13
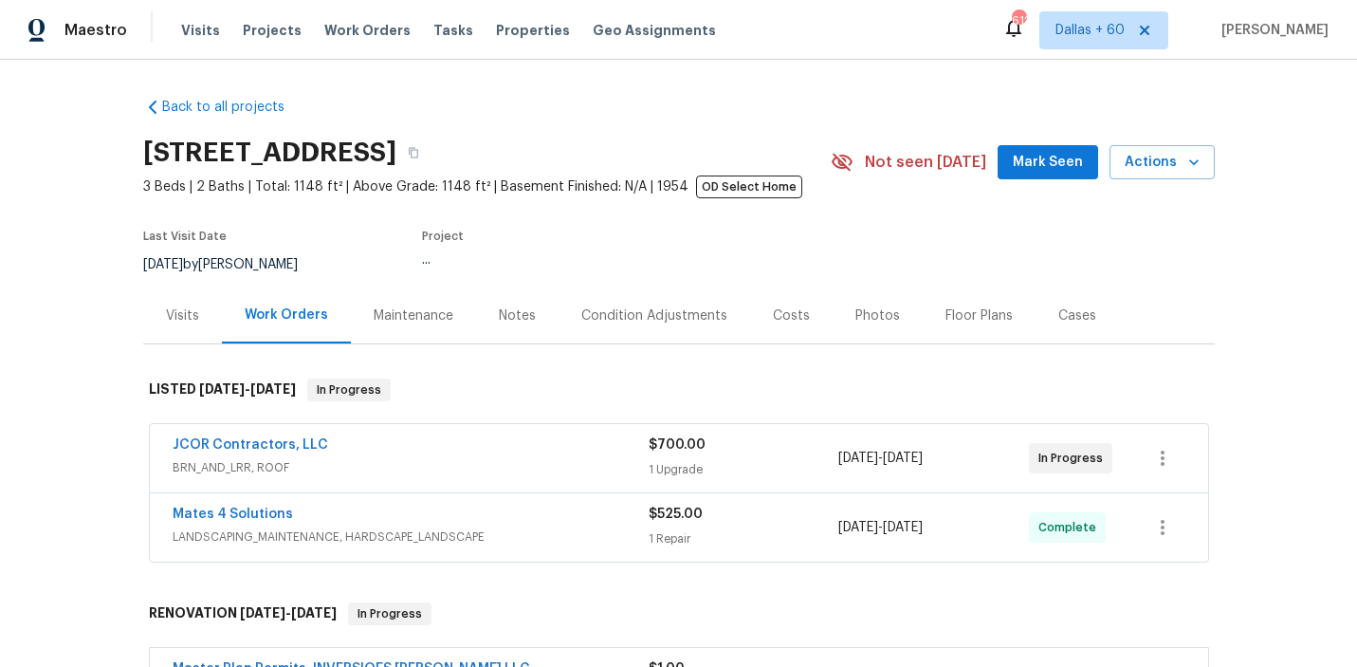
scroll to position [185, 0]
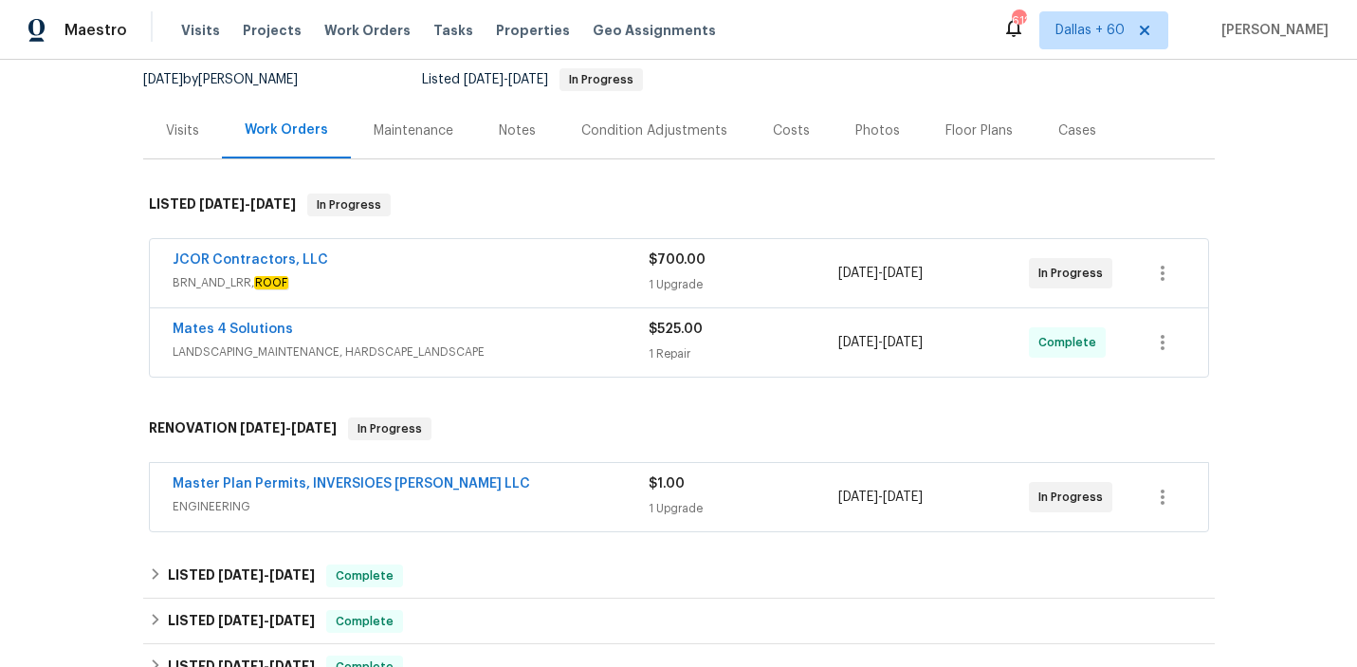
click at [554, 265] on div "JCOR Contractors, LLC" at bounding box center [411, 261] width 476 height 23
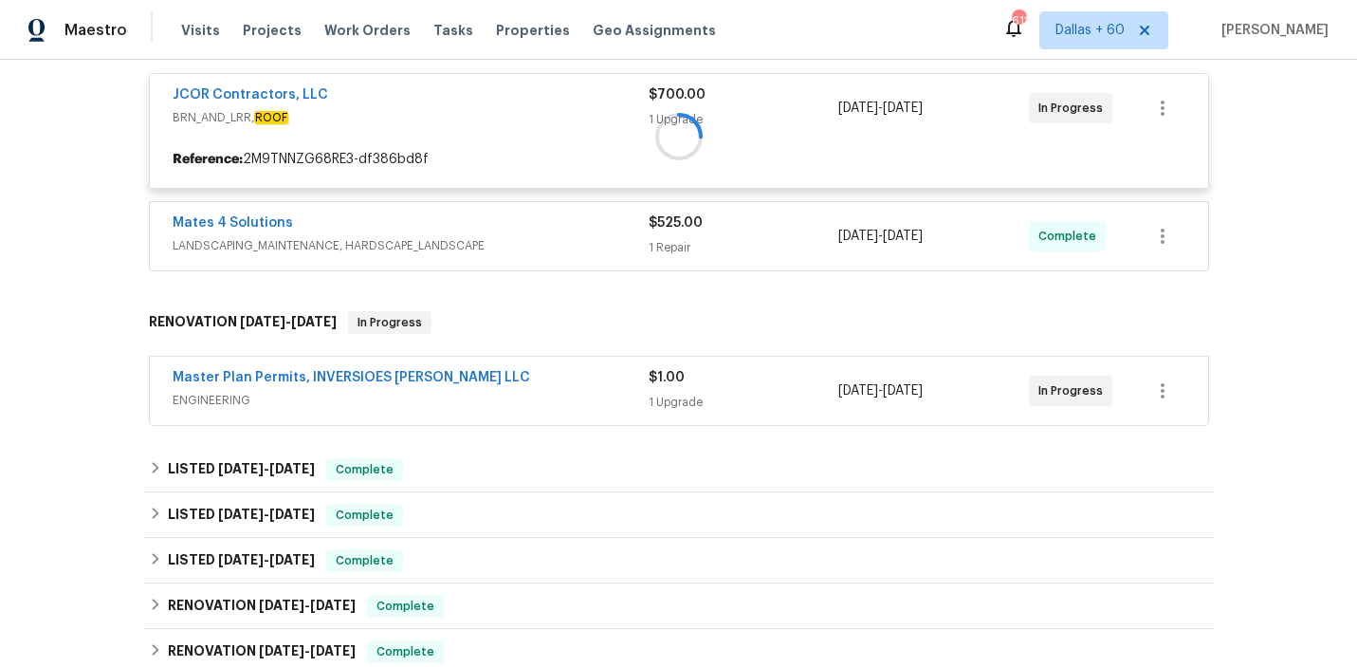
scroll to position [362, 0]
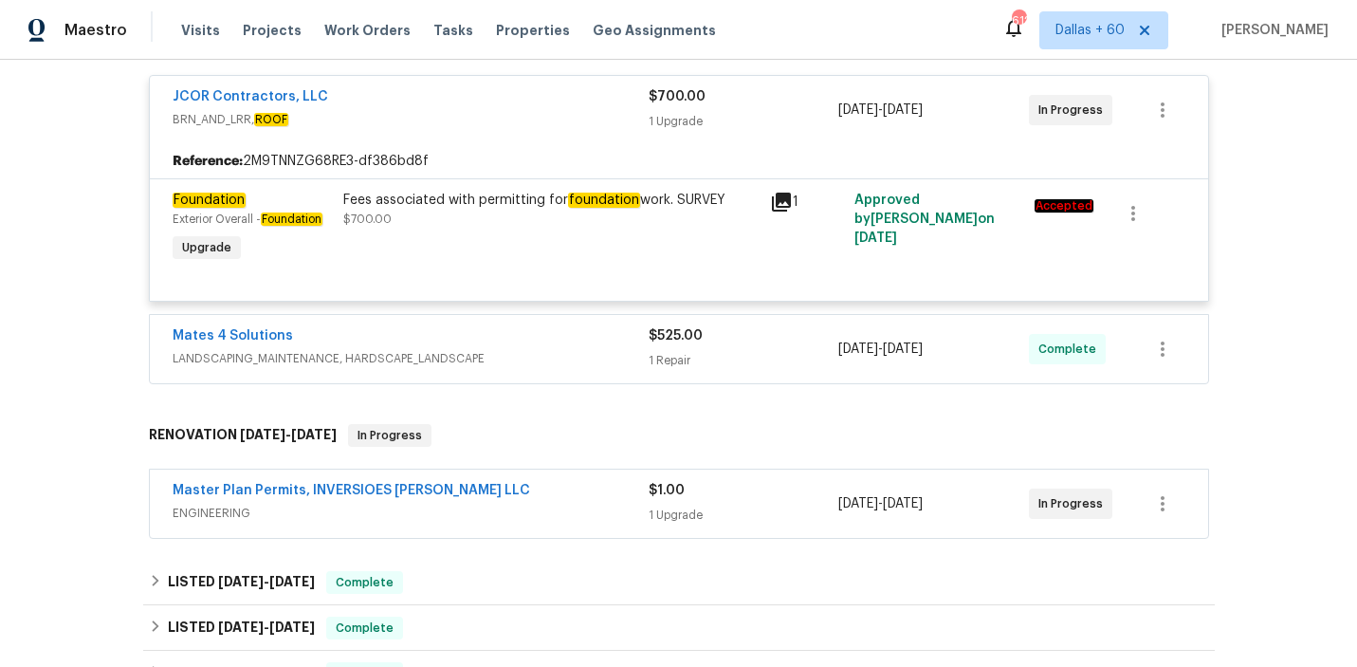
click at [543, 368] on span "LANDSCAPING_MAINTENANCE, HARDSCAPE_LANDSCAPE" at bounding box center [411, 358] width 476 height 19
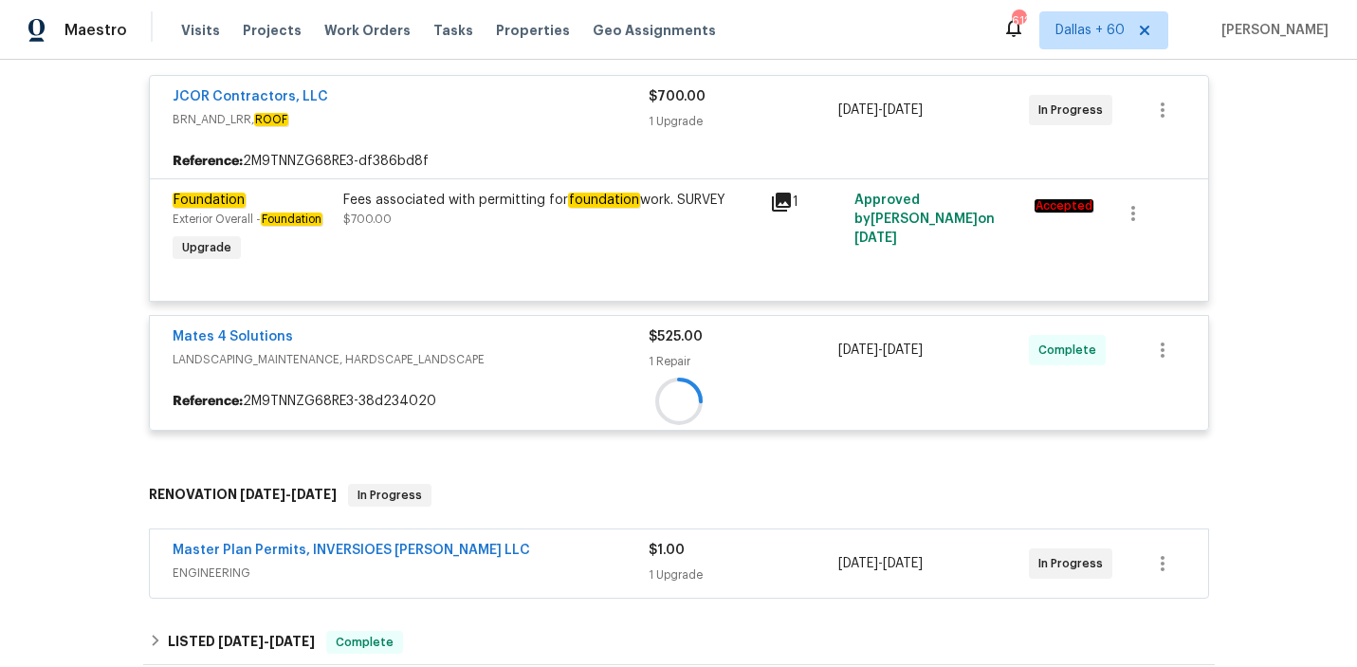
scroll to position [485, 0]
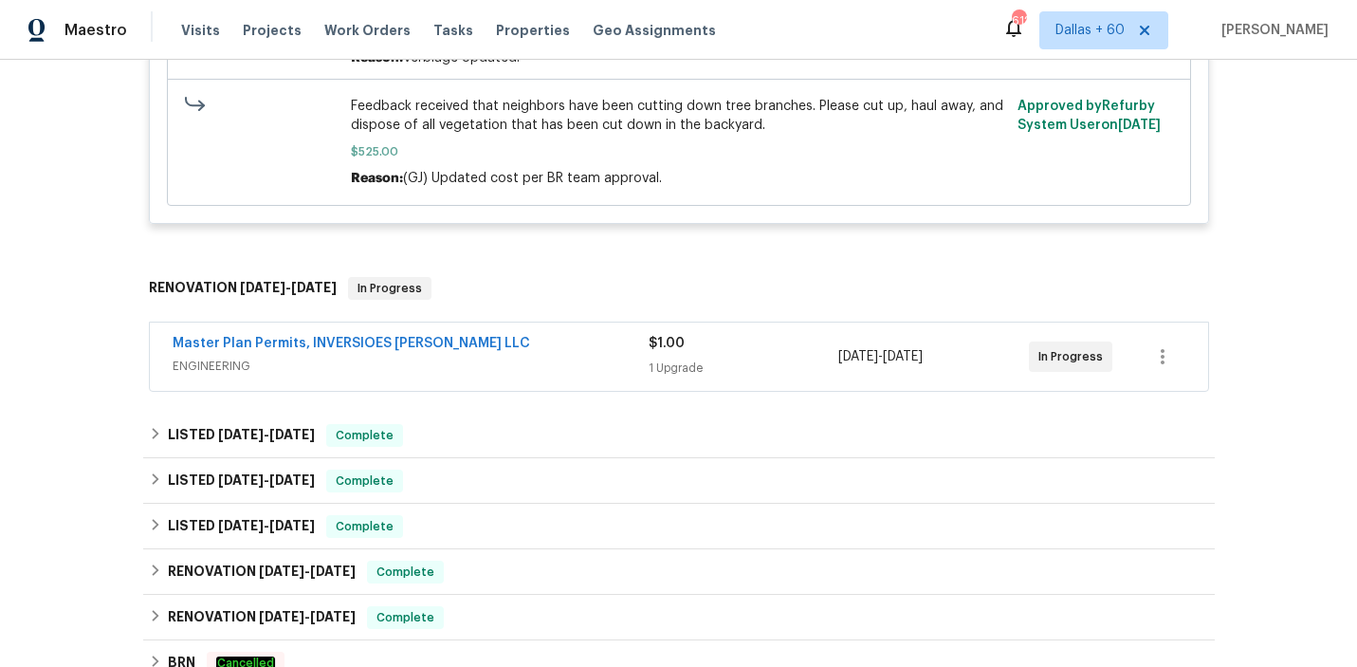
click at [543, 368] on span "ENGINEERING" at bounding box center [411, 366] width 476 height 19
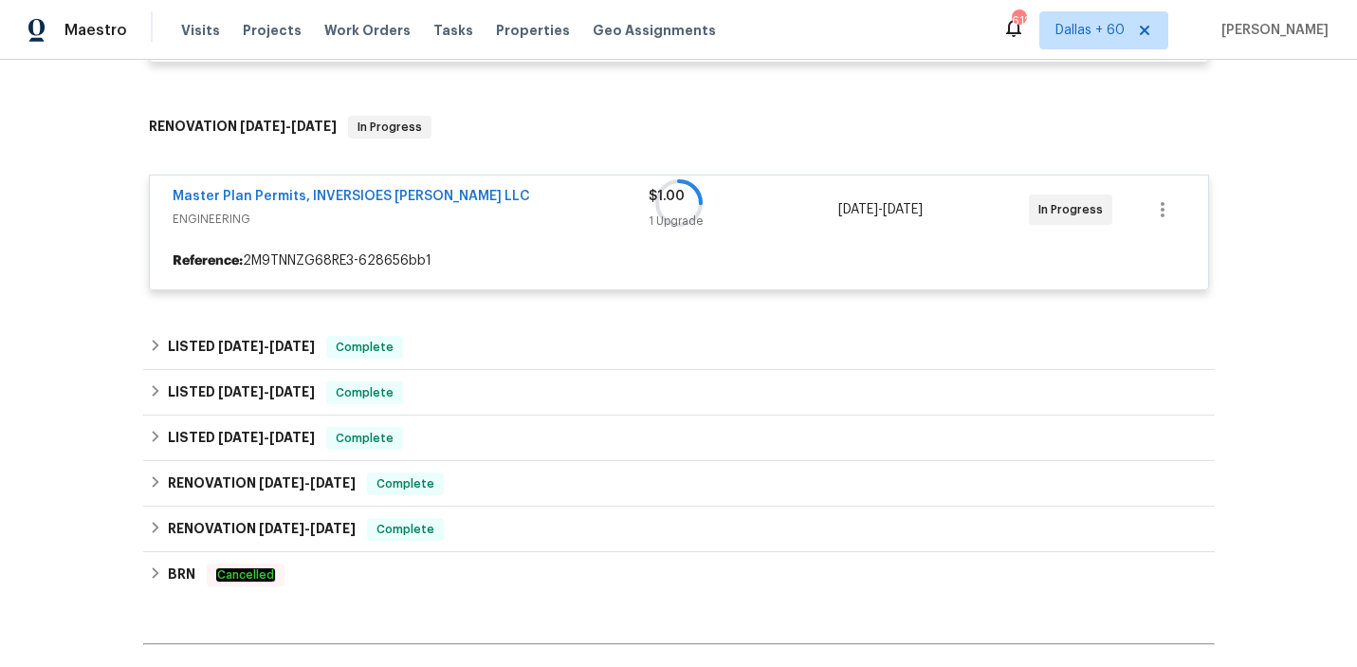
scroll to position [1076, 0]
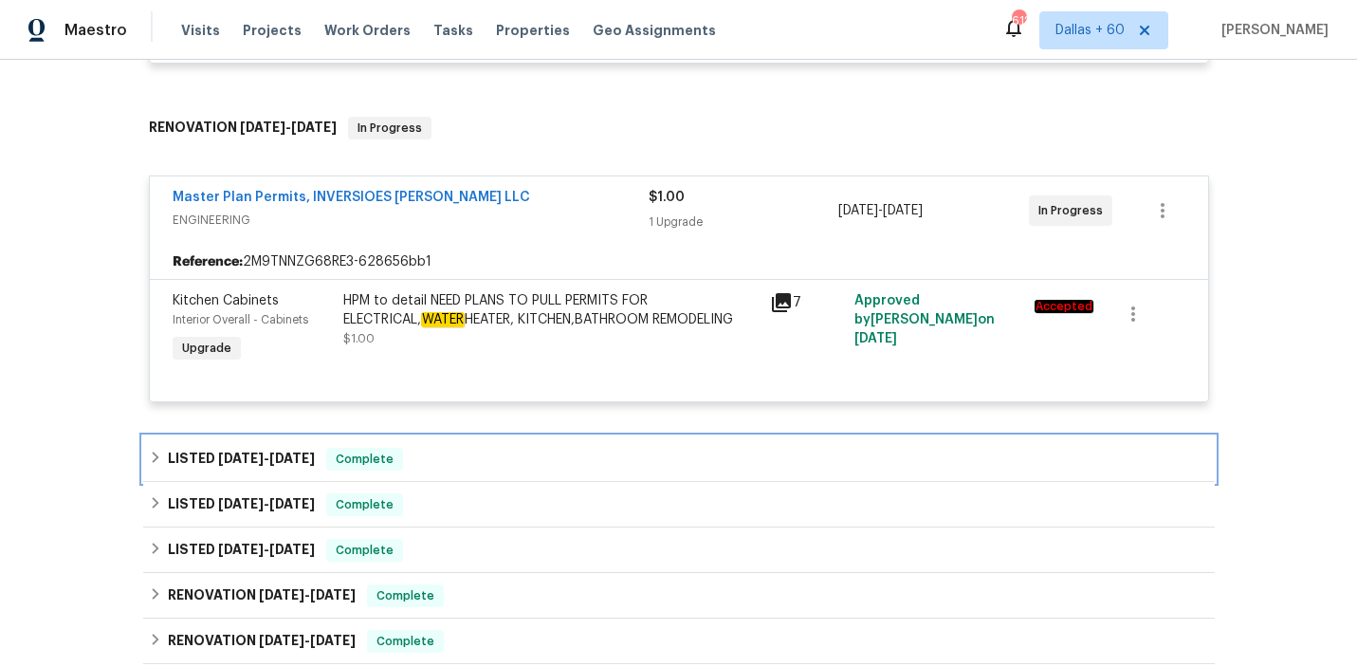
click at [456, 462] on div "LISTED 8/7/25 - 8/8/25 Complete" at bounding box center [679, 459] width 1060 height 23
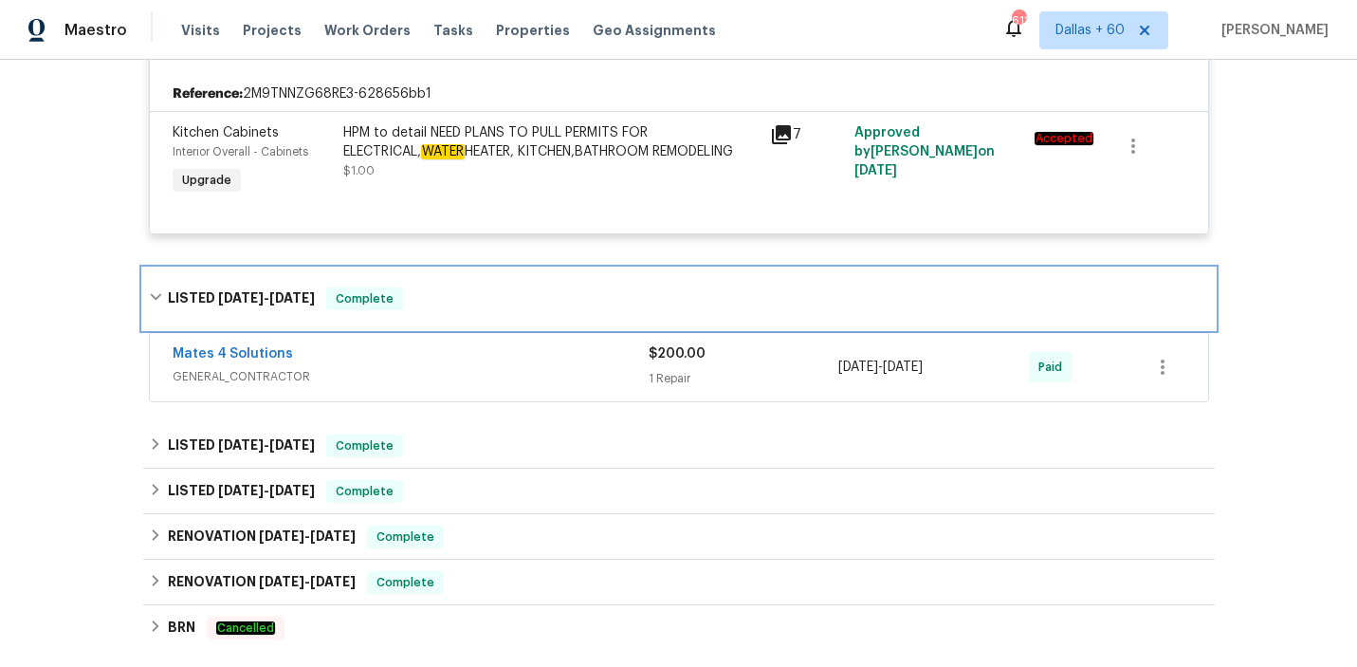
scroll to position [1243, 0]
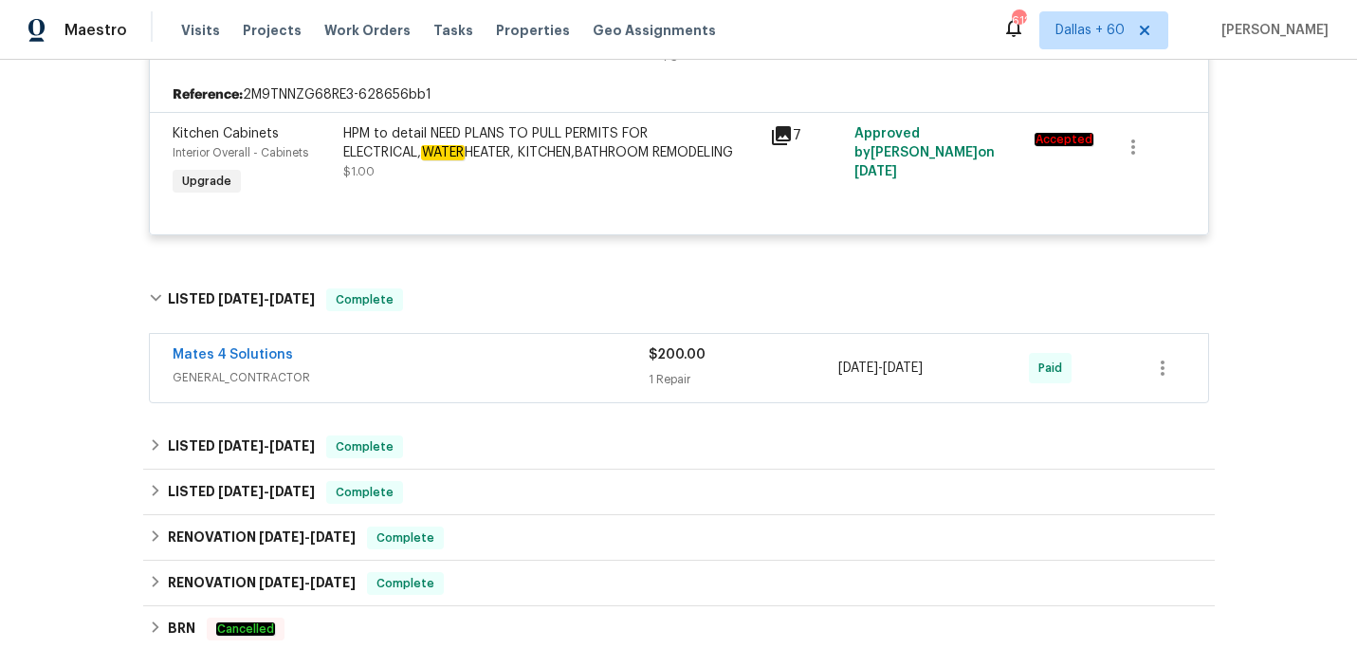
click at [458, 374] on span "GENERAL_CONTRACTOR" at bounding box center [411, 377] width 476 height 19
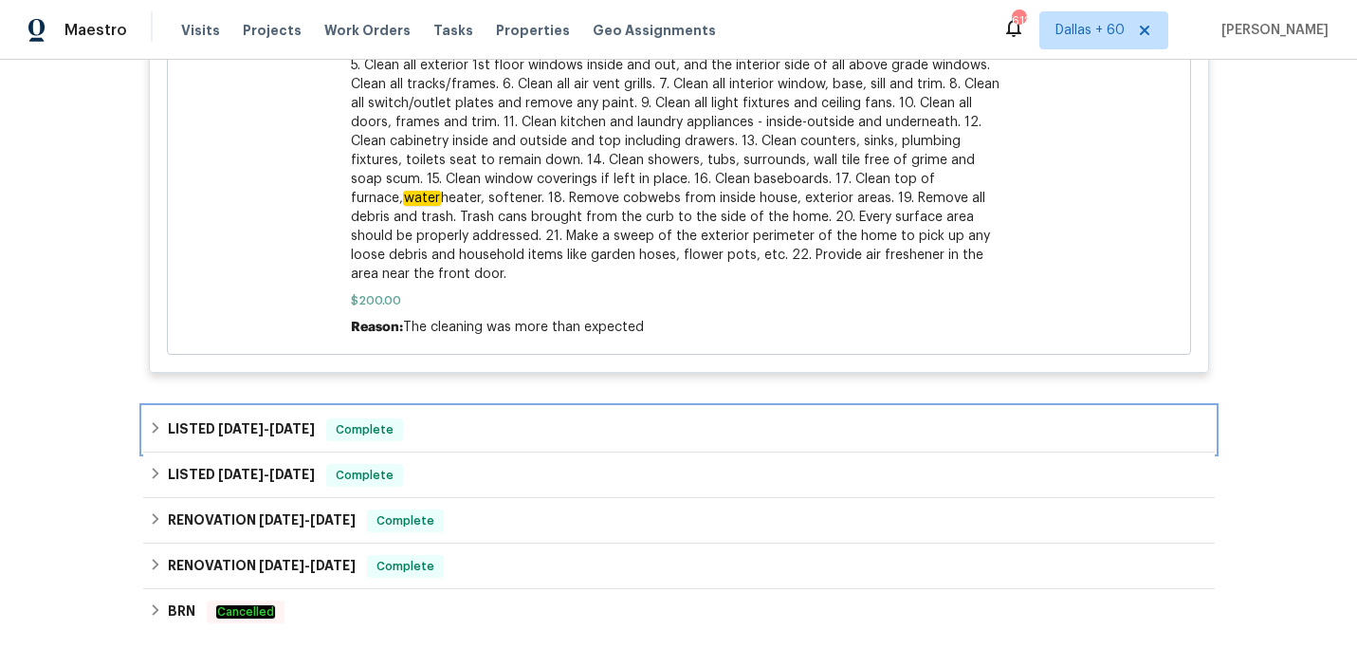
click at [500, 441] on div "LISTED 7/18/25 - 7/31/25 Complete" at bounding box center [679, 429] width 1060 height 23
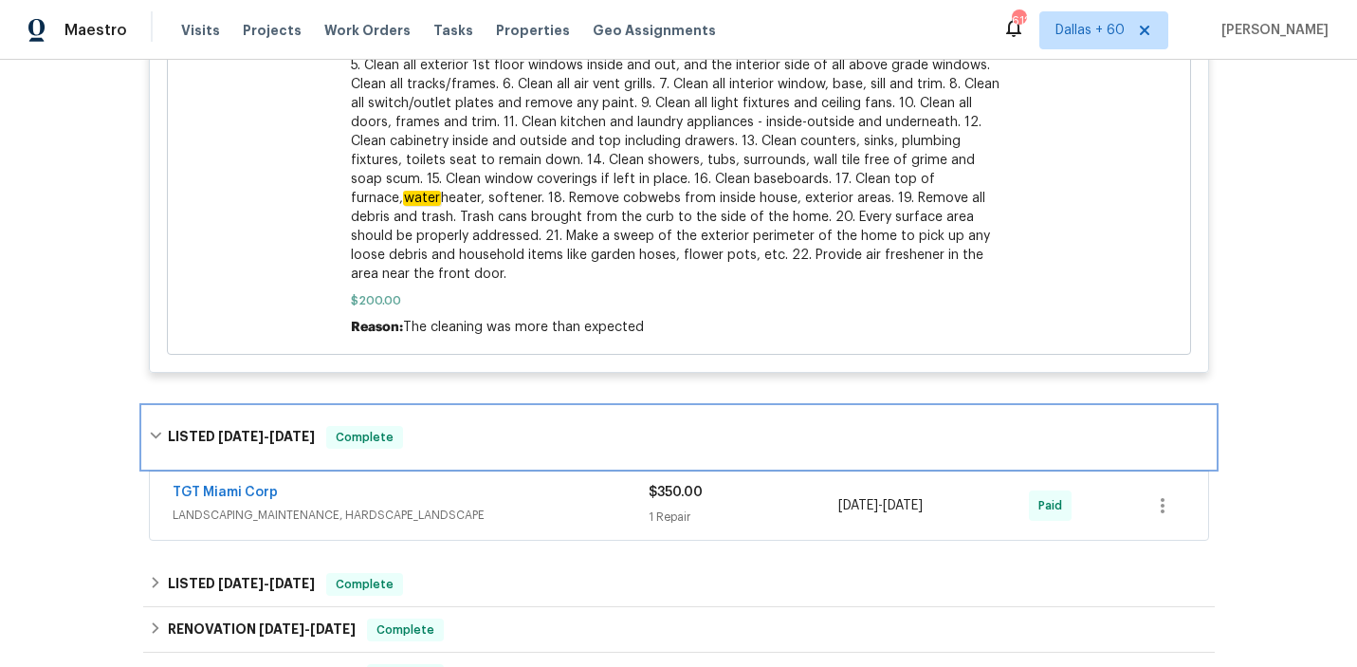
scroll to position [2261, 0]
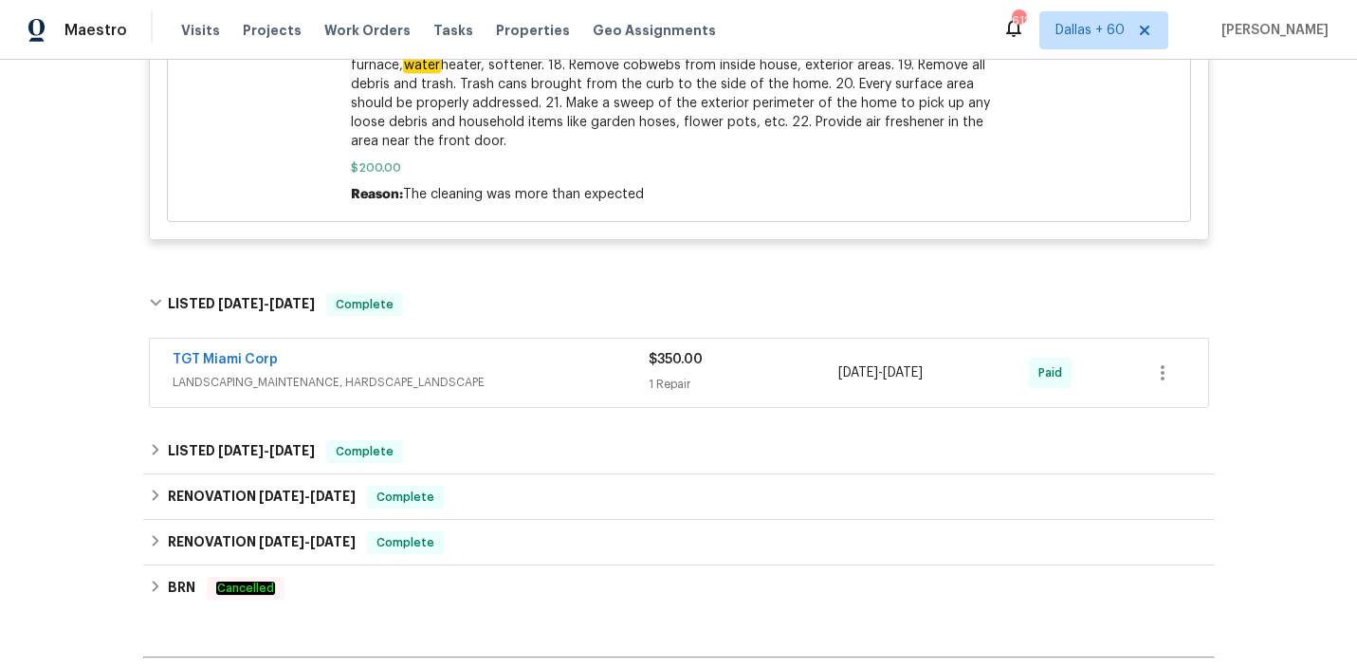
click at [523, 377] on span "LANDSCAPING_MAINTENANCE, HARDSCAPE_LANDSCAPE" at bounding box center [411, 382] width 476 height 19
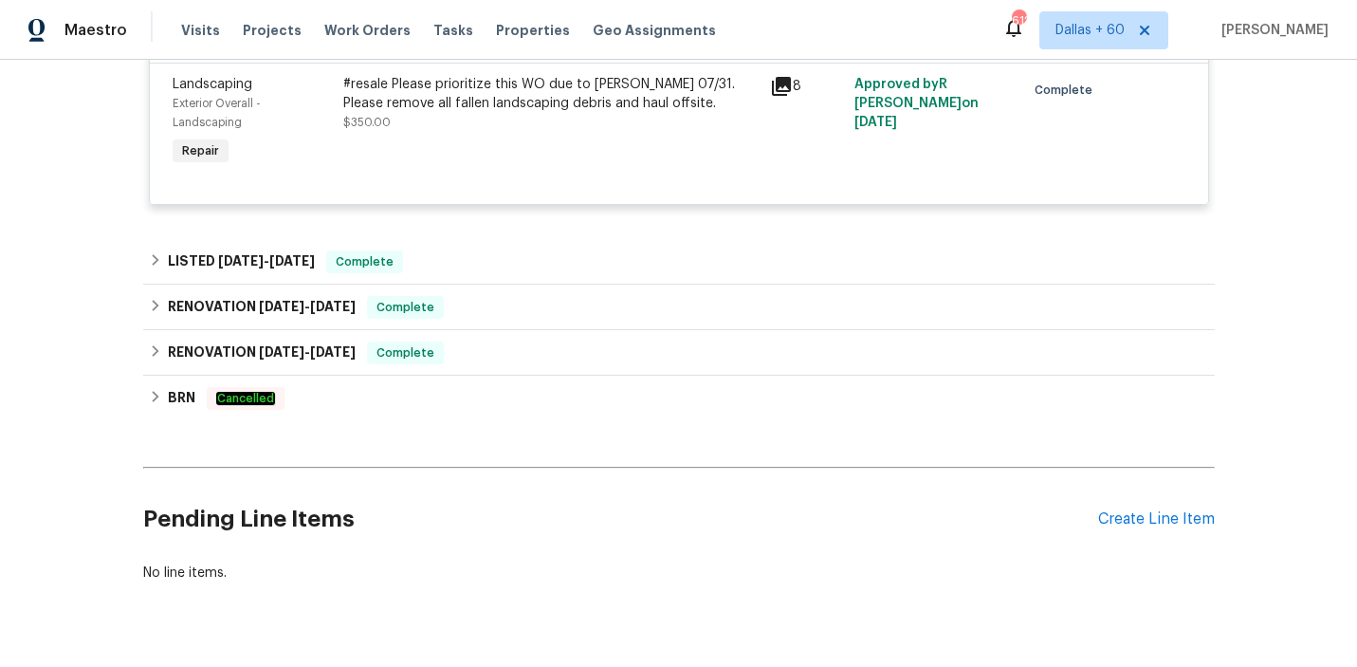
scroll to position [2670, 0]
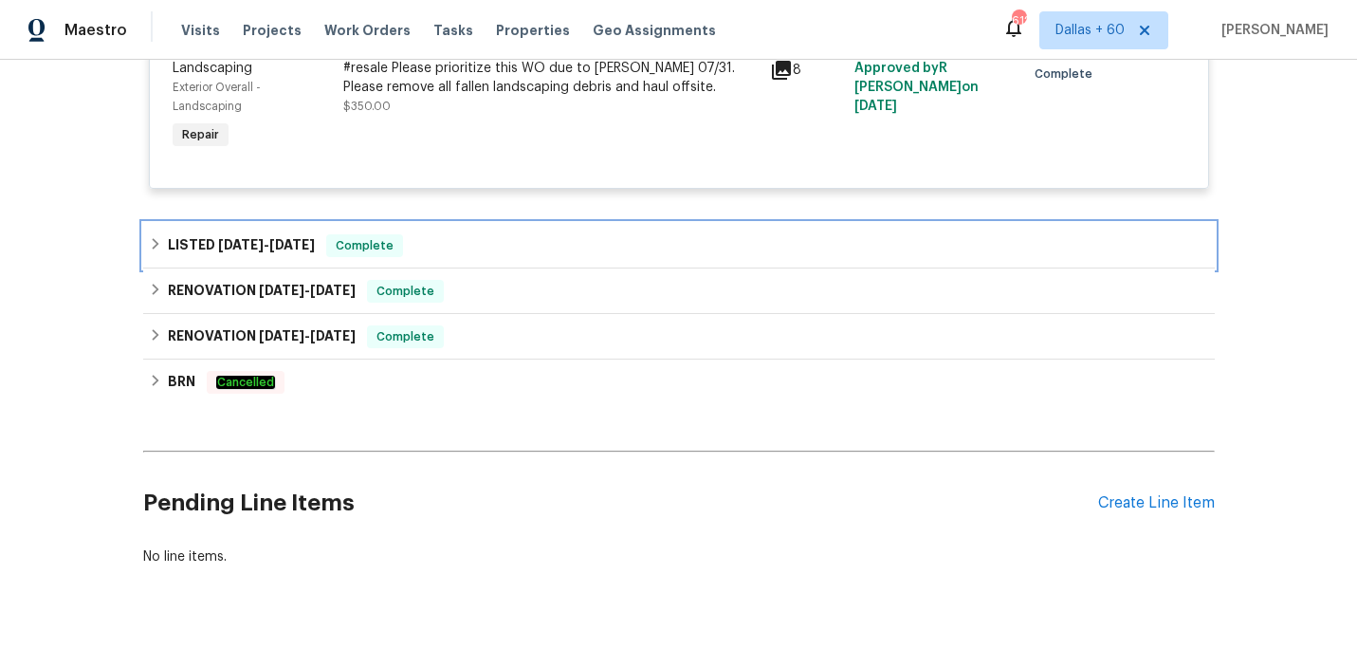
click at [559, 256] on div "LISTED 7/1/25 - 7/3/25 Complete" at bounding box center [679, 245] width 1060 height 23
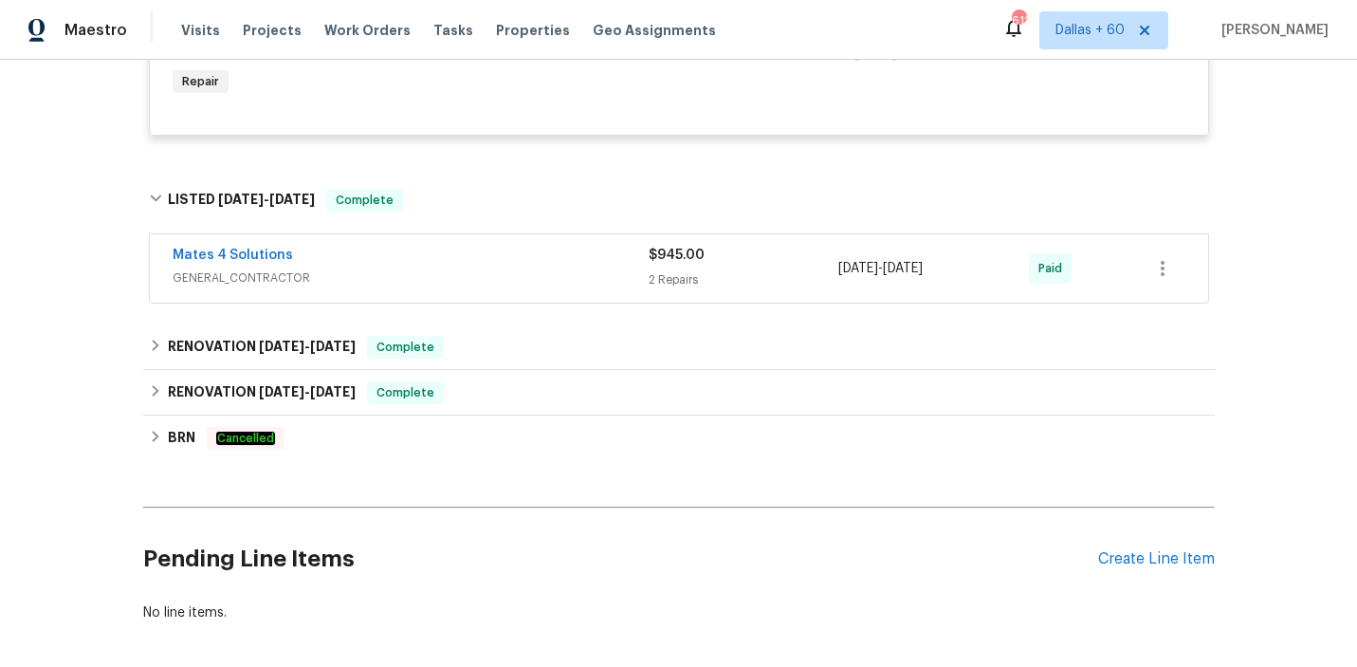
click at [559, 256] on div "Mates 4 Solutions" at bounding box center [411, 257] width 476 height 23
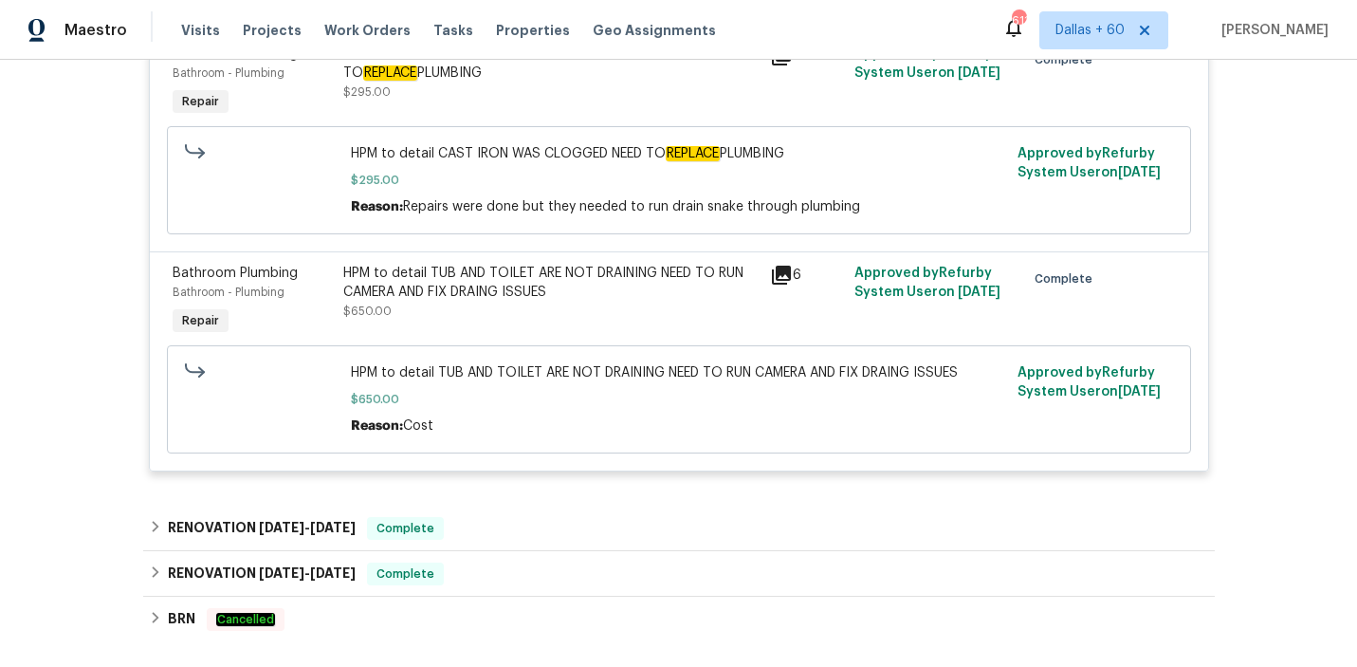
scroll to position [3042, 0]
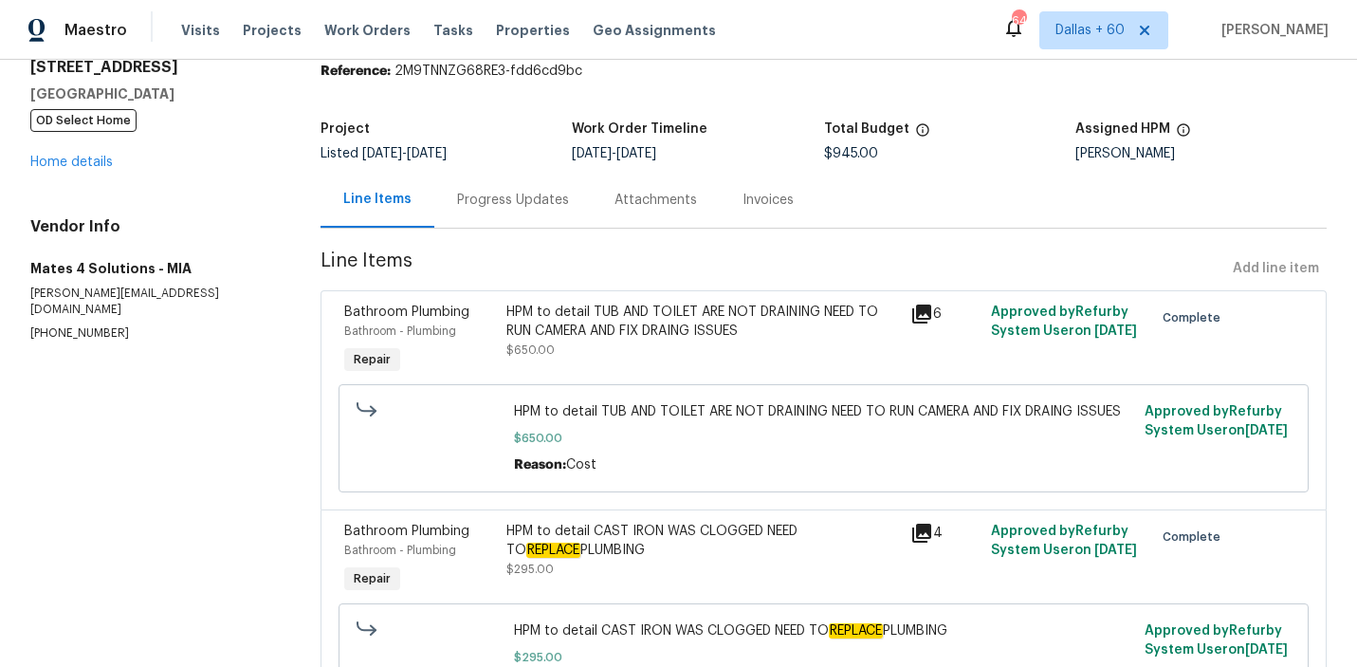
click at [519, 199] on div "Progress Updates" at bounding box center [513, 200] width 112 height 19
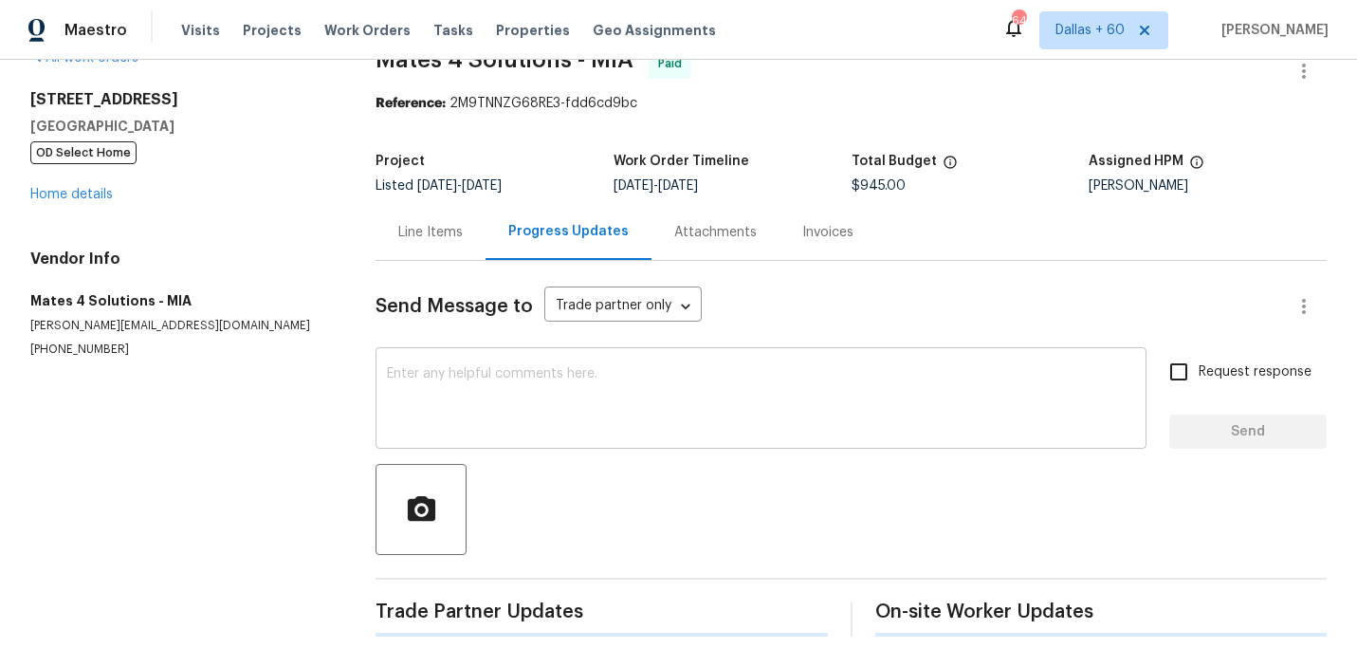
scroll to position [38, 0]
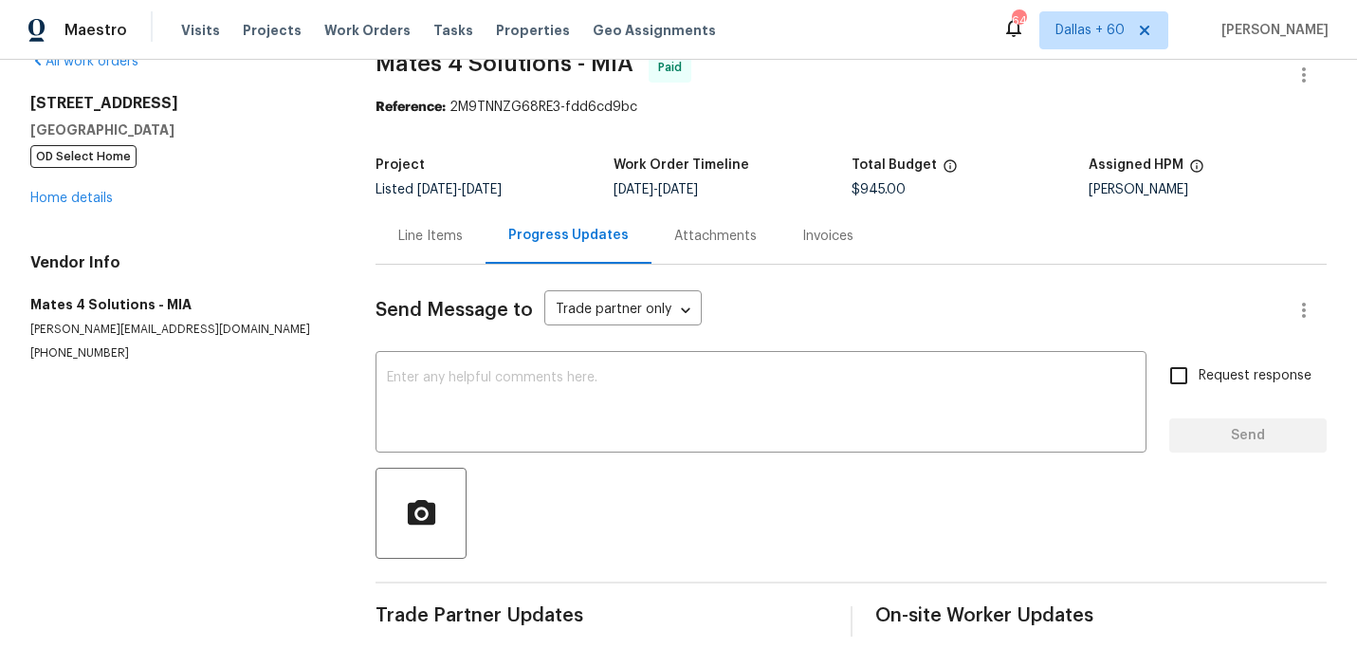
click at [824, 243] on div "Invoices" at bounding box center [827, 236] width 51 height 19
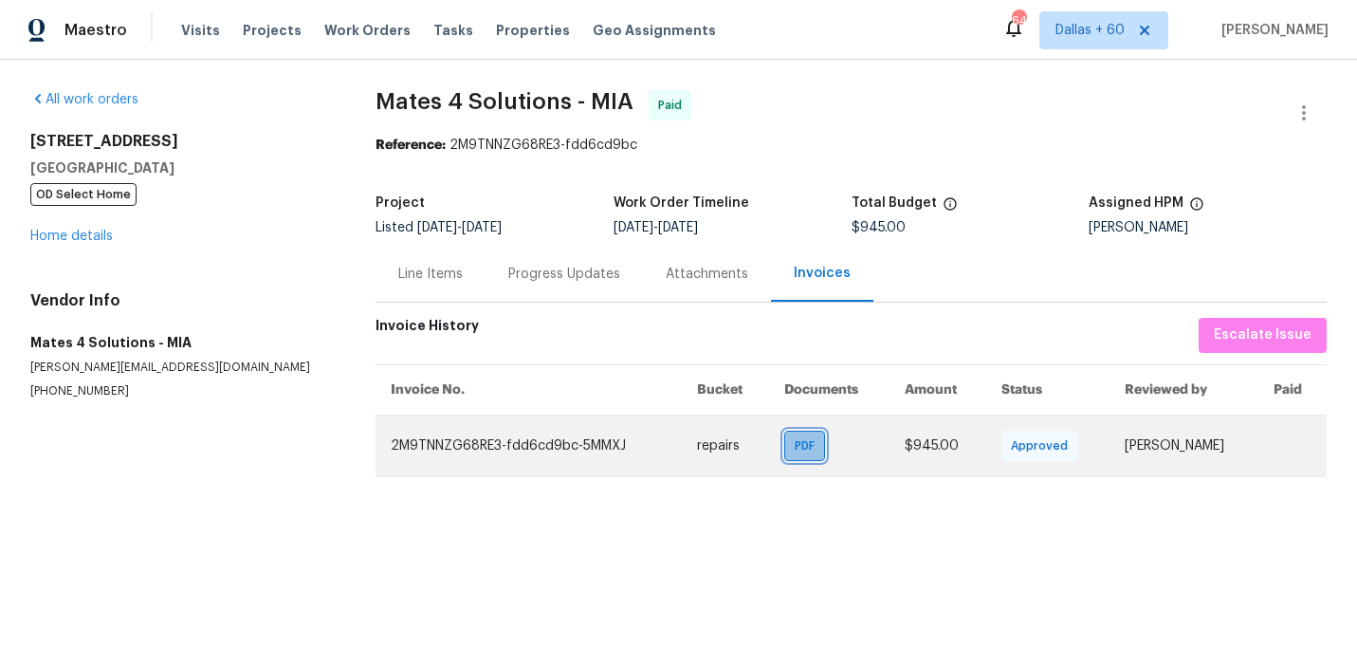
click at [795, 448] on span "PDF" at bounding box center [808, 445] width 27 height 19
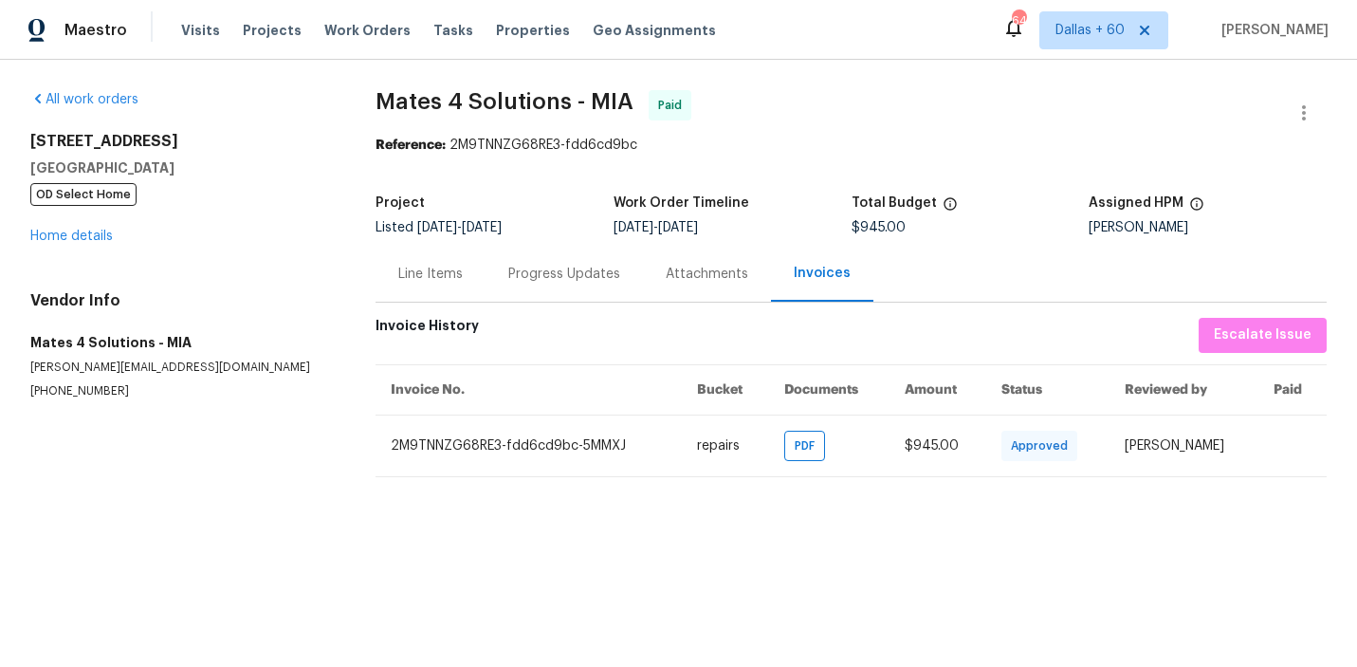
click at [433, 272] on div "Line Items" at bounding box center [430, 274] width 64 height 19
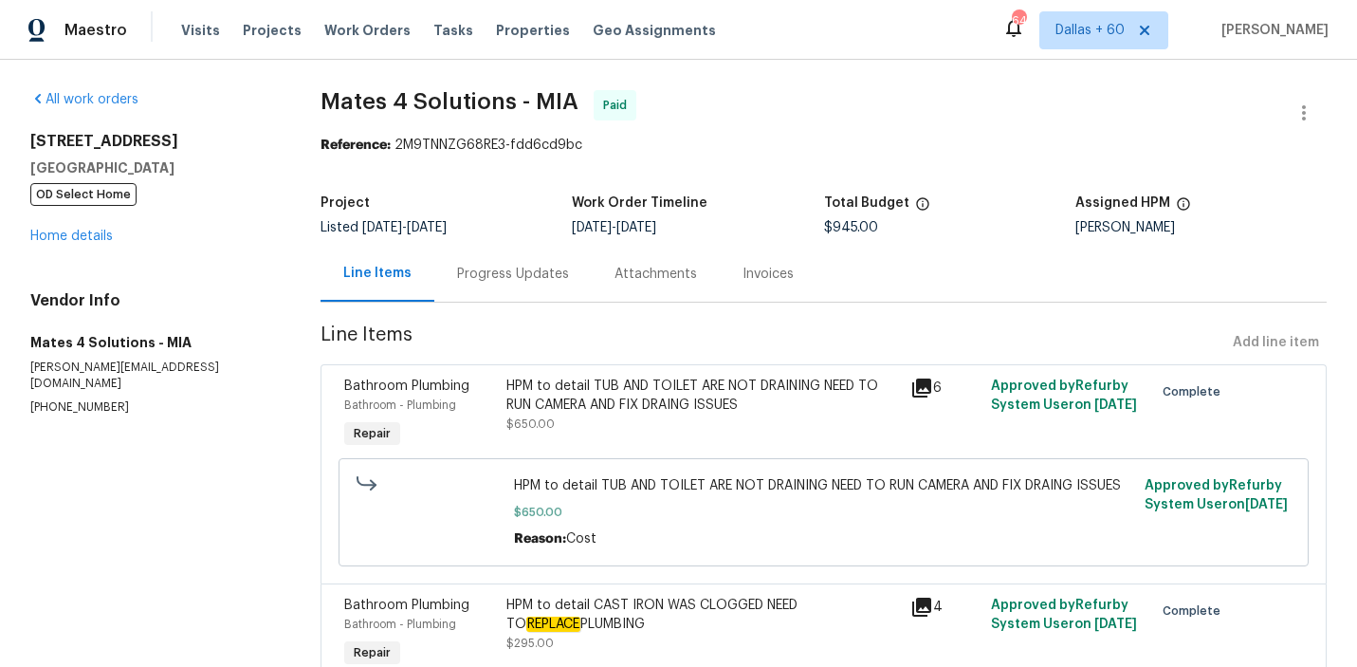
scroll to position [192, 0]
